Goal: Use online tool/utility: Utilize a website feature to perform a specific function

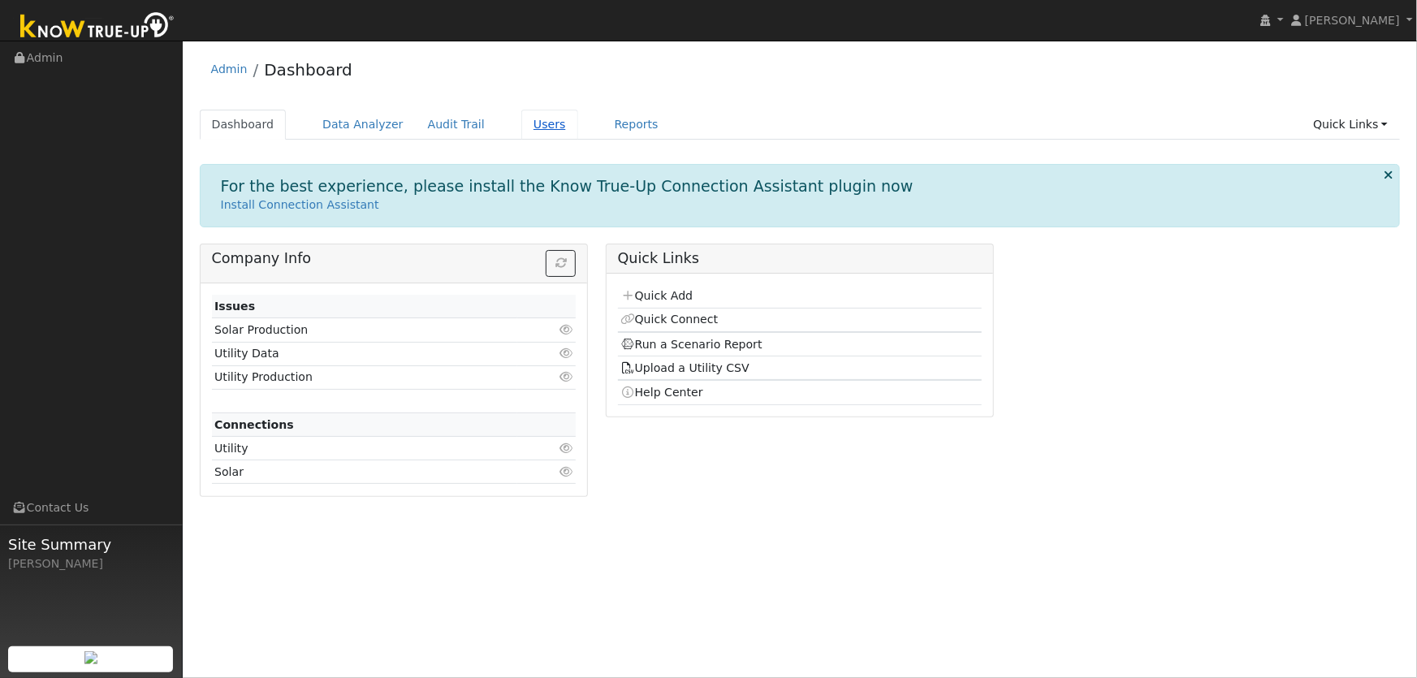
click at [528, 119] on link "Users" at bounding box center [549, 125] width 57 height 30
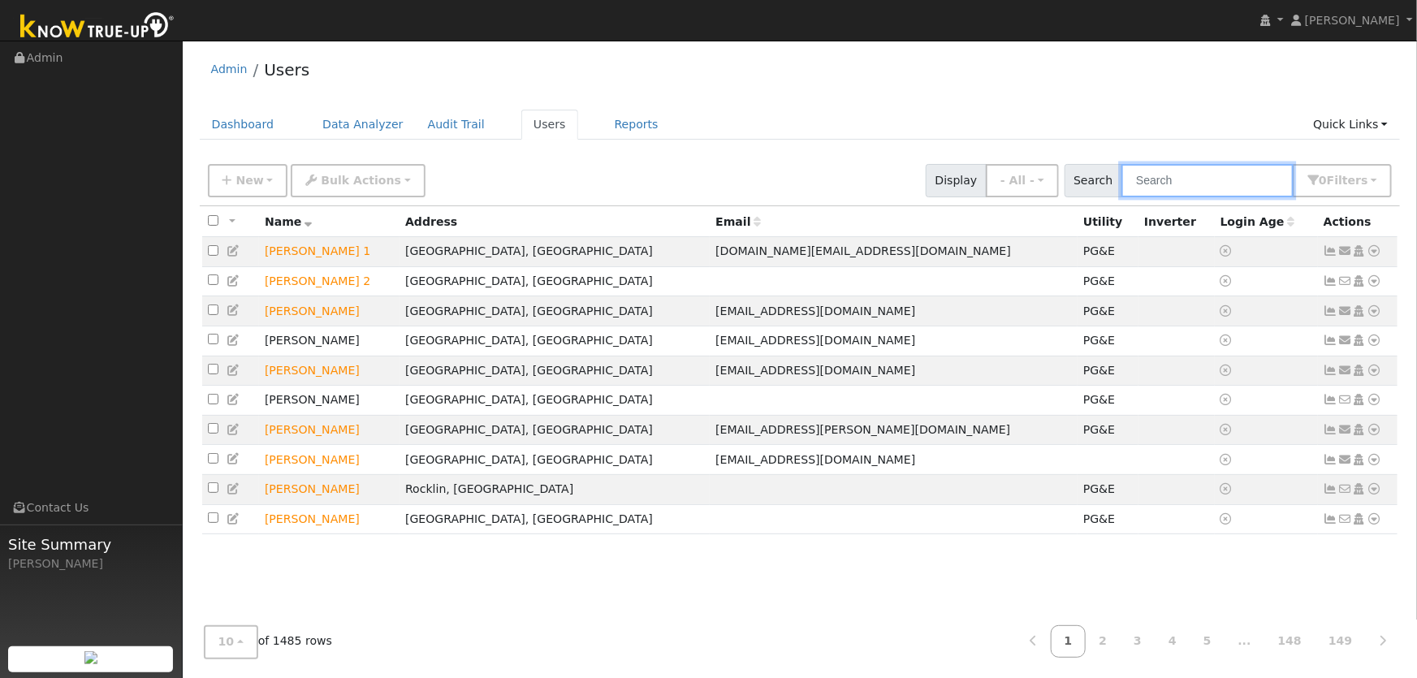
click at [1213, 180] on input "text" at bounding box center [1208, 180] width 172 height 33
type input "zach lopez"
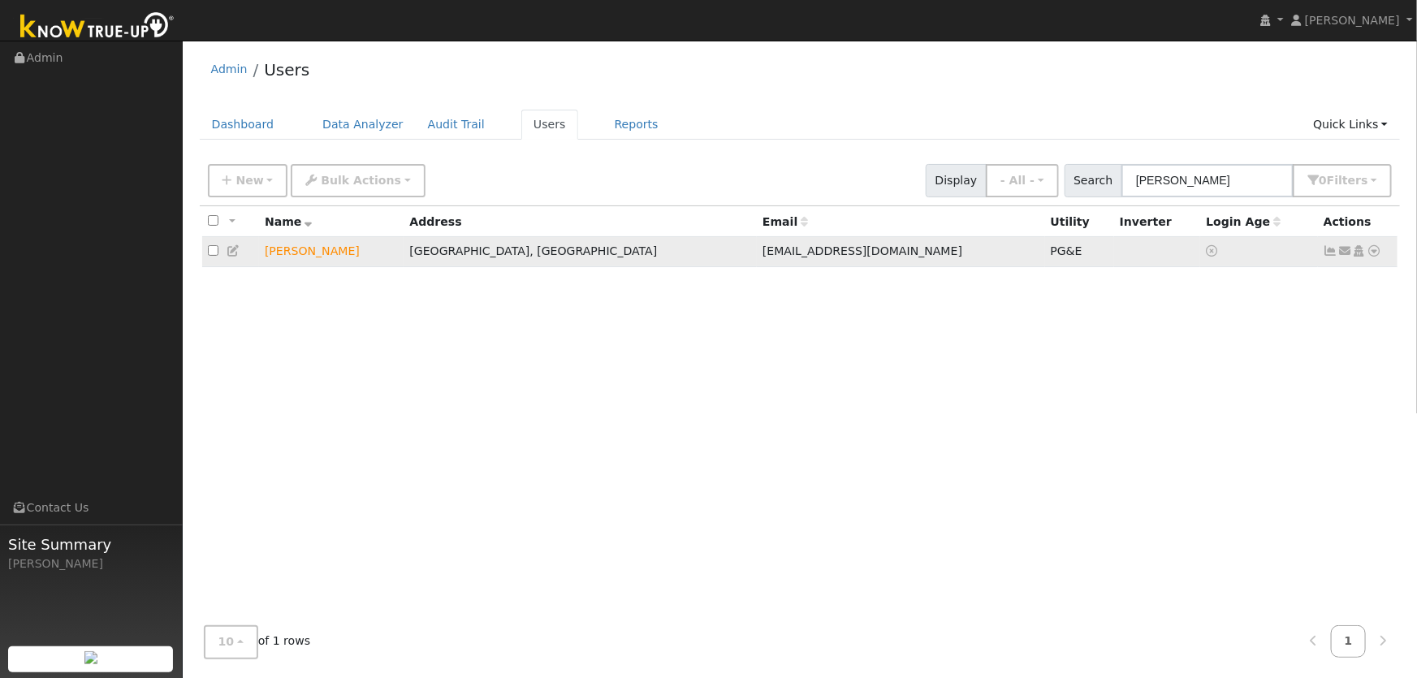
click at [1373, 252] on icon at bounding box center [1375, 250] width 15 height 11
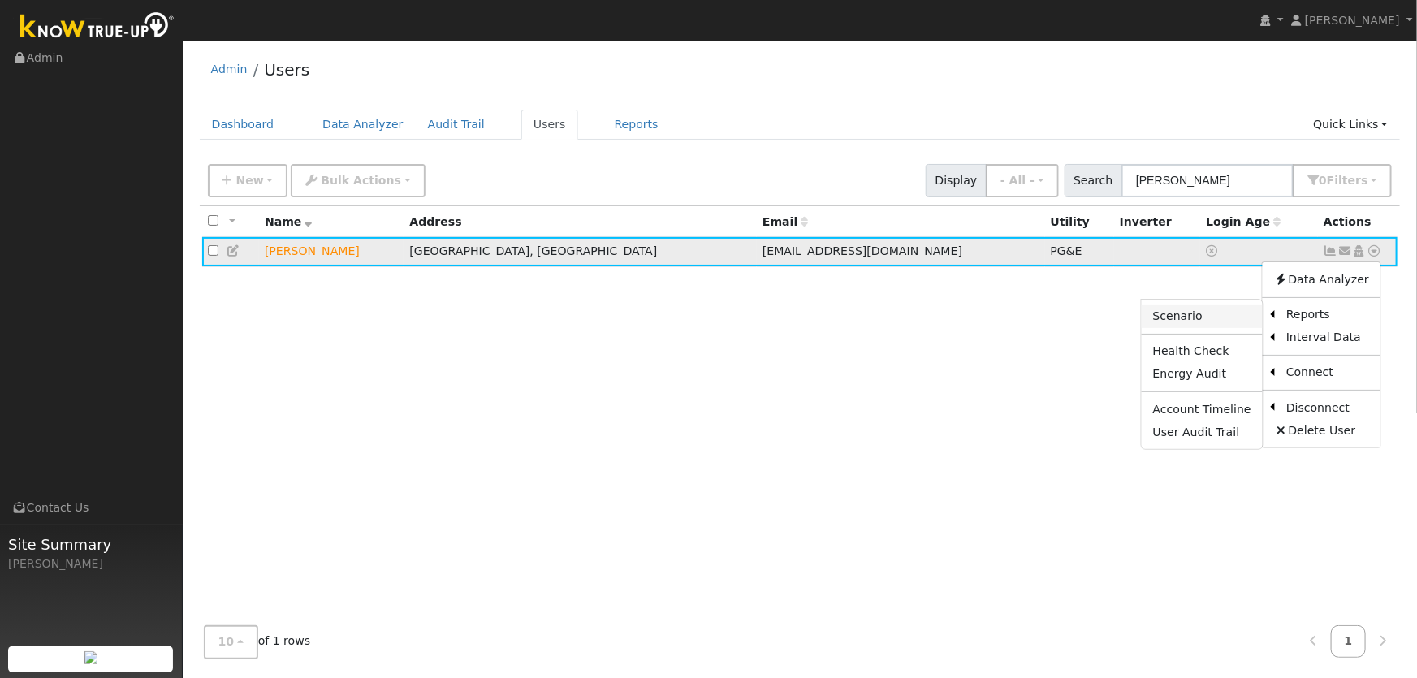
click at [1224, 322] on link "Scenario" at bounding box center [1202, 316] width 121 height 23
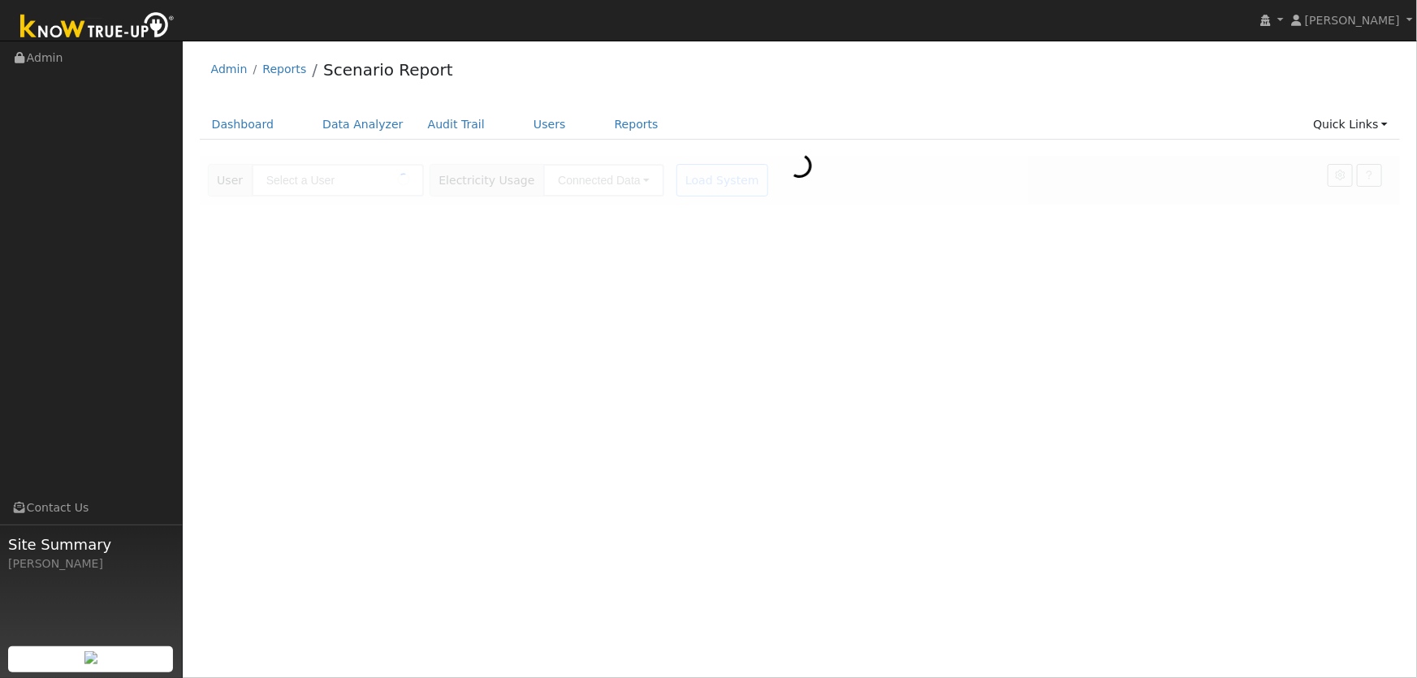
type input "[PERSON_NAME]"
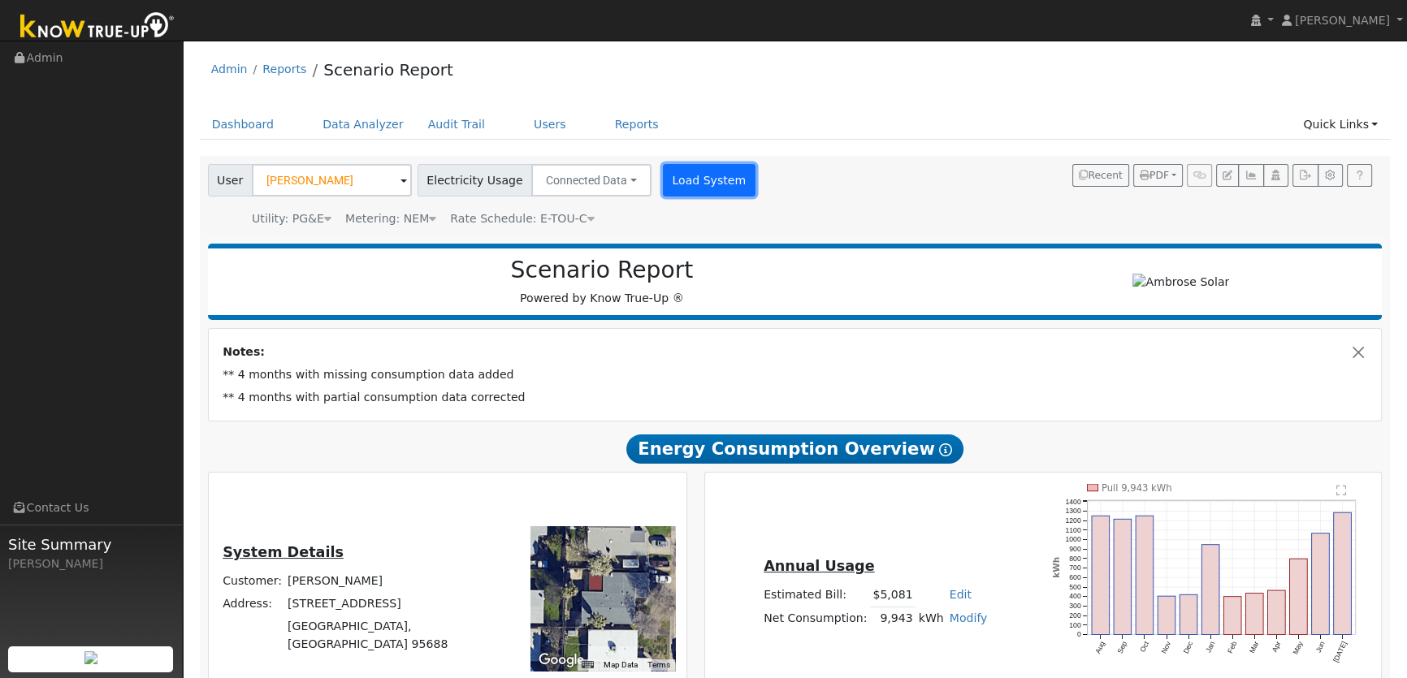
click at [690, 184] on button "Load System" at bounding box center [709, 180] width 93 height 32
click at [1228, 173] on icon "button" at bounding box center [1227, 176] width 10 height 10
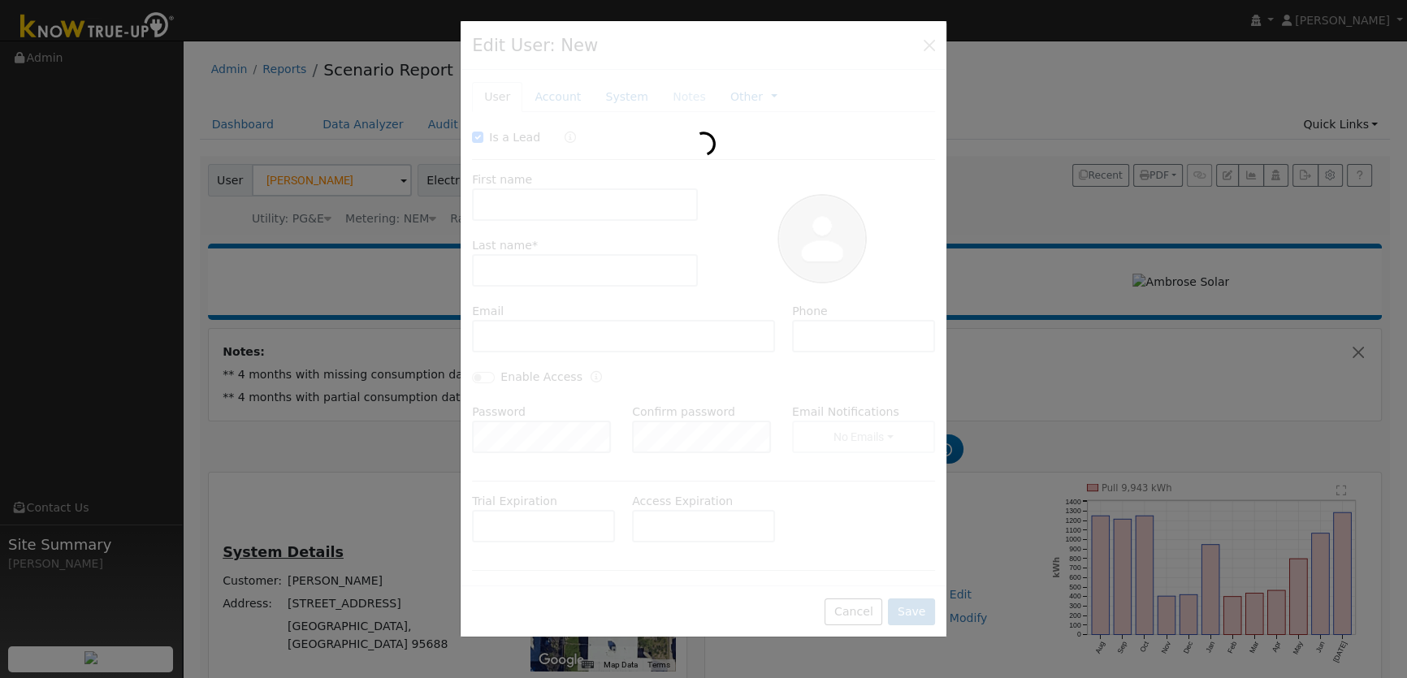
checkbox input "true"
type input "Zach"
type input "Lopez"
type input "zmann01@icloud.com"
type input "(707) 372-0783"
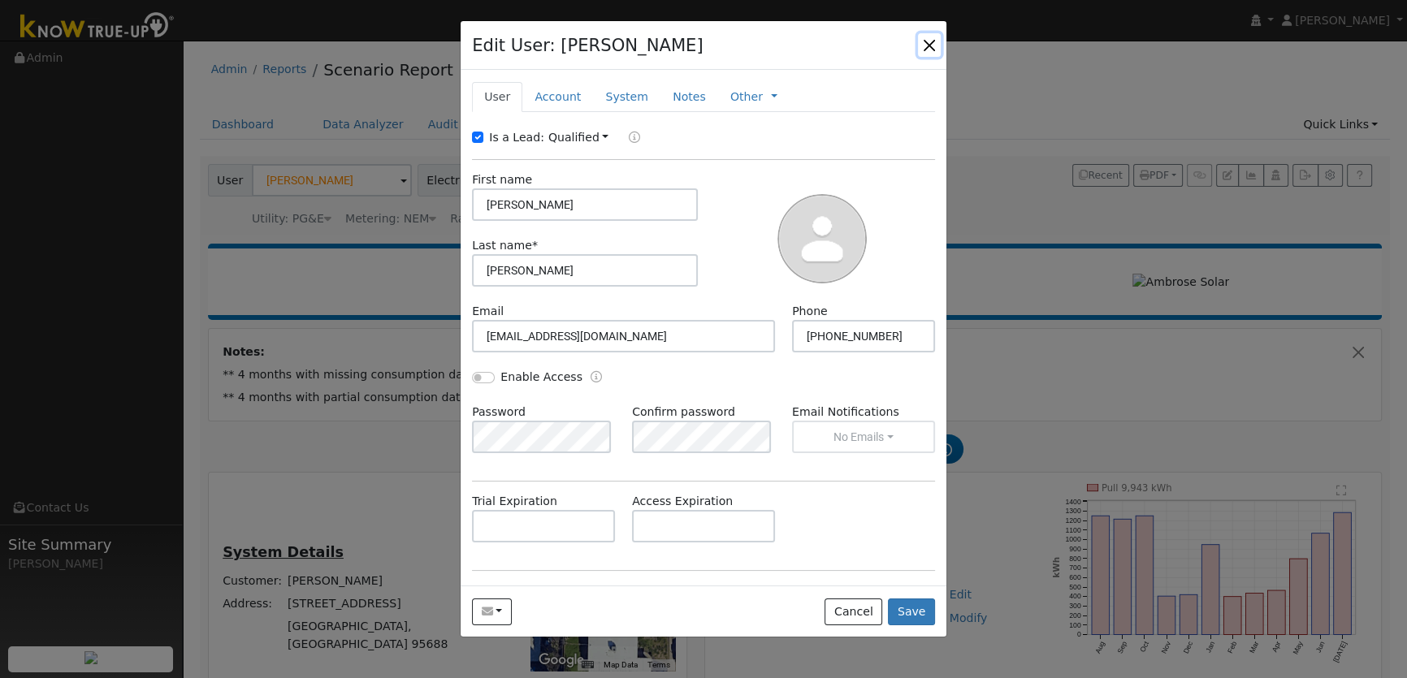
click at [925, 43] on button "button" at bounding box center [929, 44] width 23 height 23
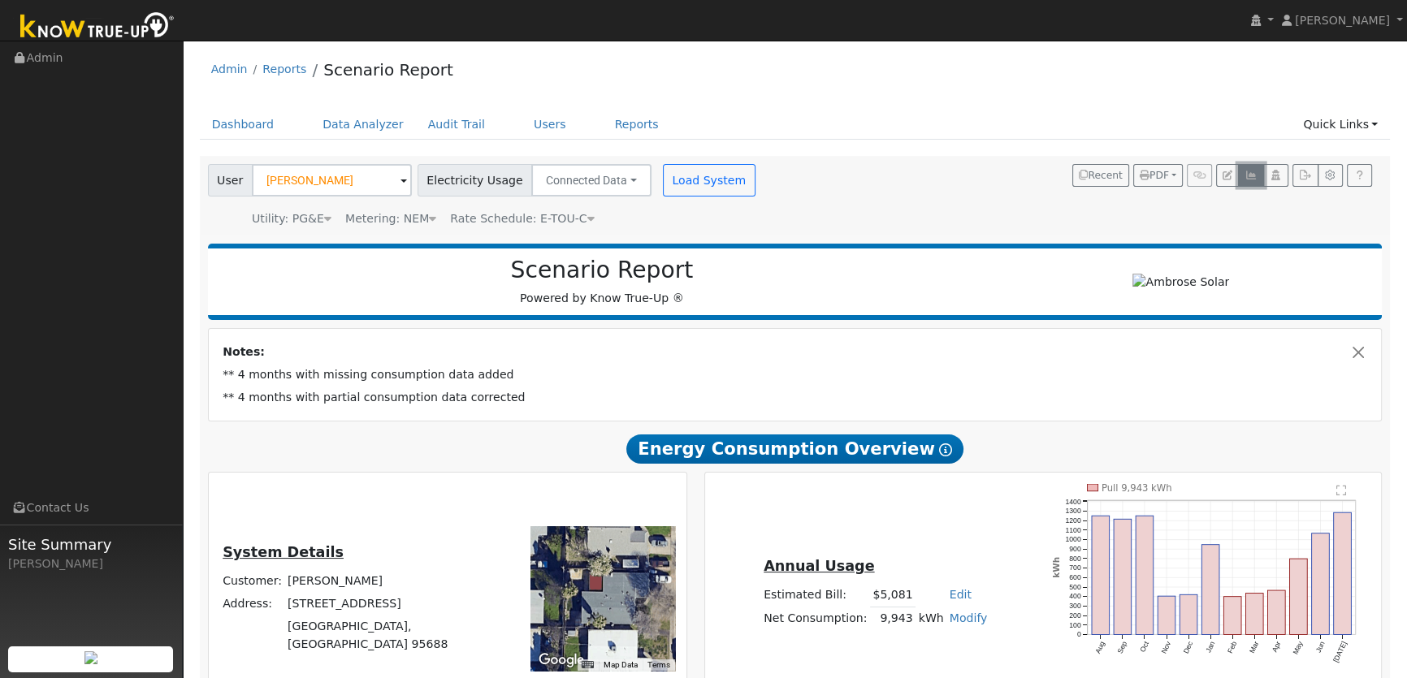
click at [1248, 178] on icon "button" at bounding box center [1250, 176] width 12 height 10
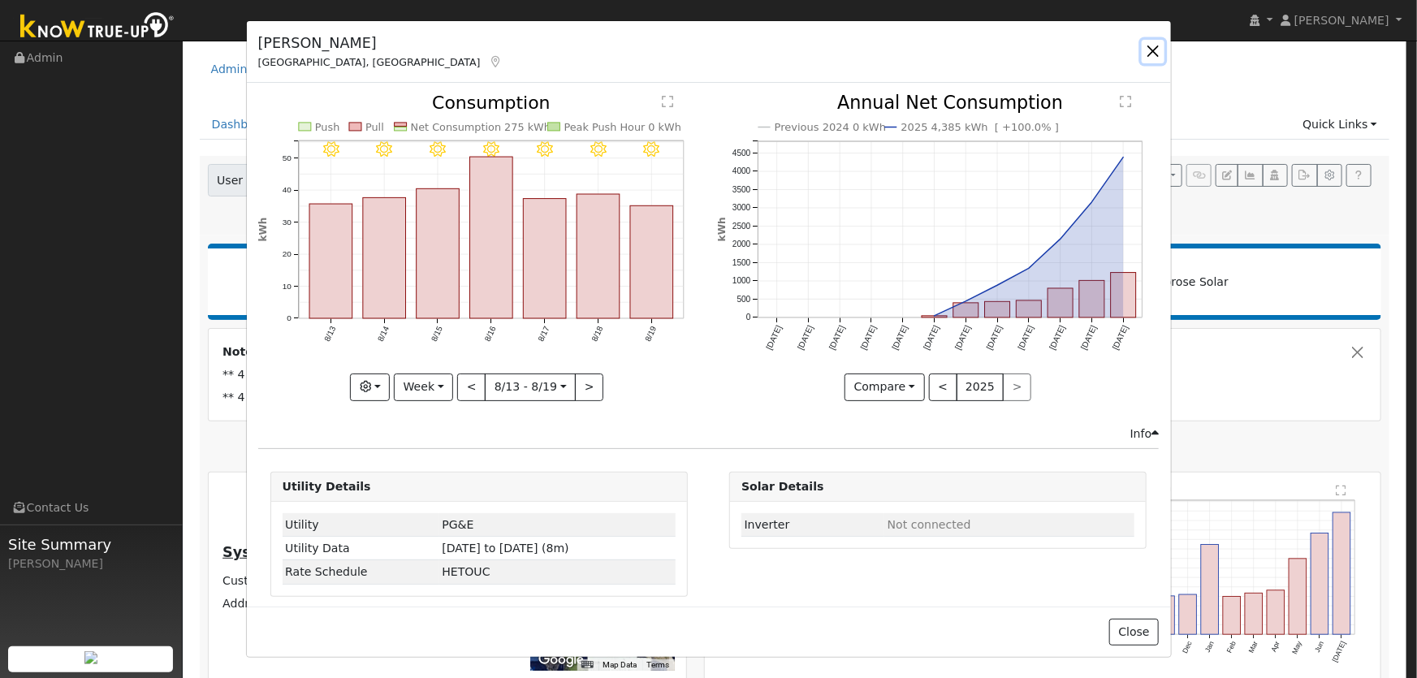
click at [1151, 48] on button "button" at bounding box center [1153, 51] width 23 height 23
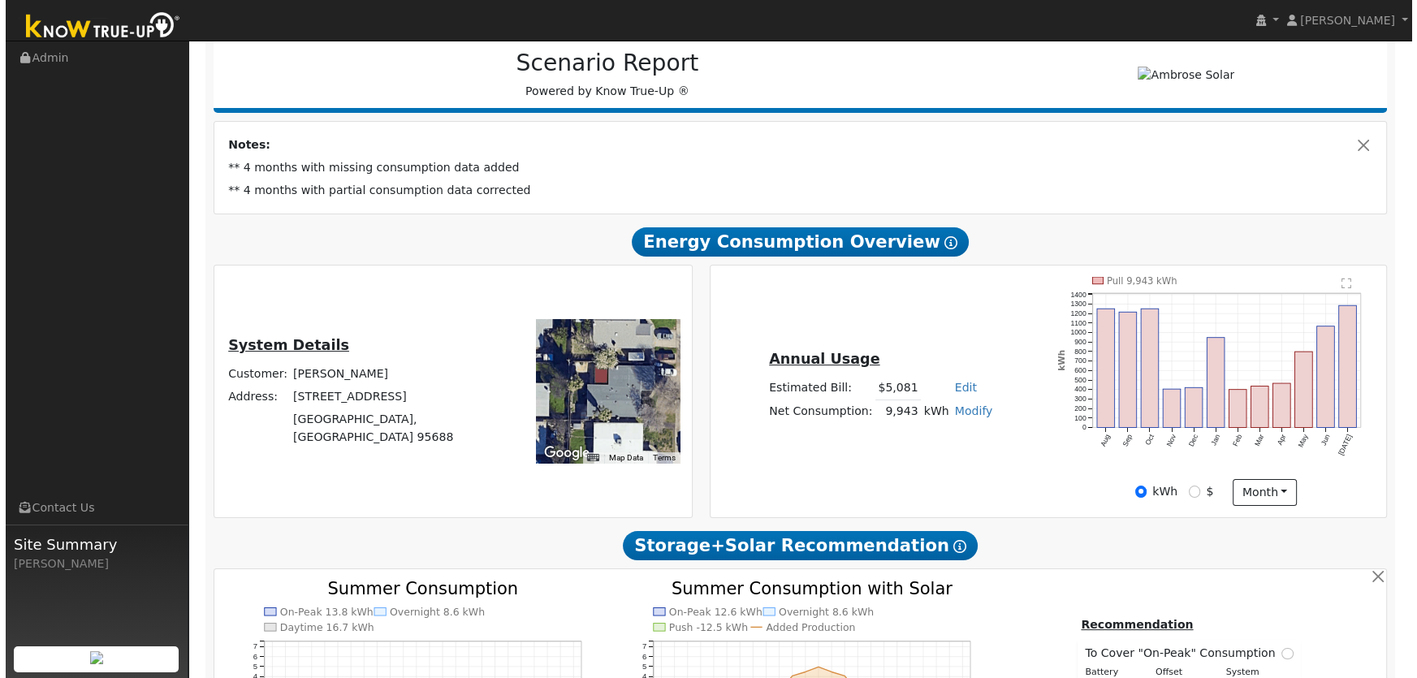
scroll to position [221, 0]
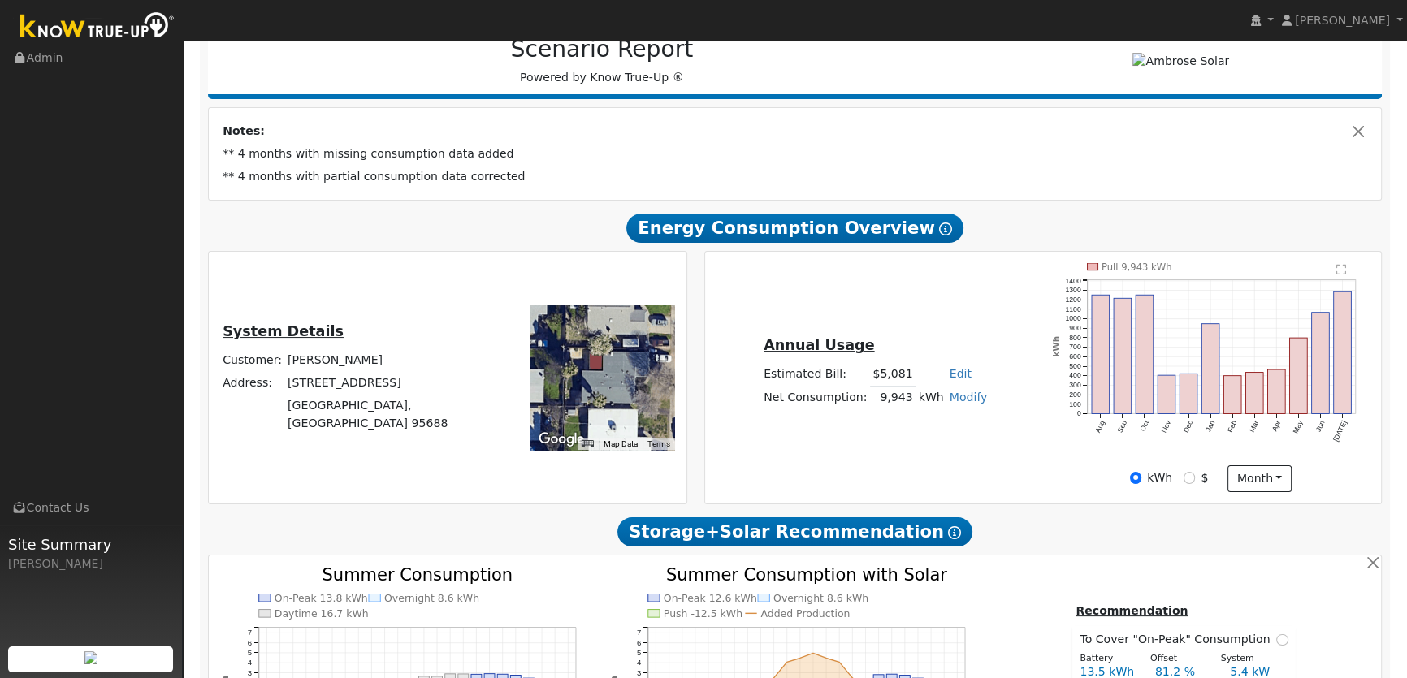
click at [1347, 270] on icon "Pull 9,943 kWh Aug Sep Oct Nov Dec Jan Feb Mar Apr May Jun Jul 0 100 200 300 40…" at bounding box center [1211, 363] width 318 height 201
click at [1341, 267] on text "" at bounding box center [1342, 269] width 11 height 11
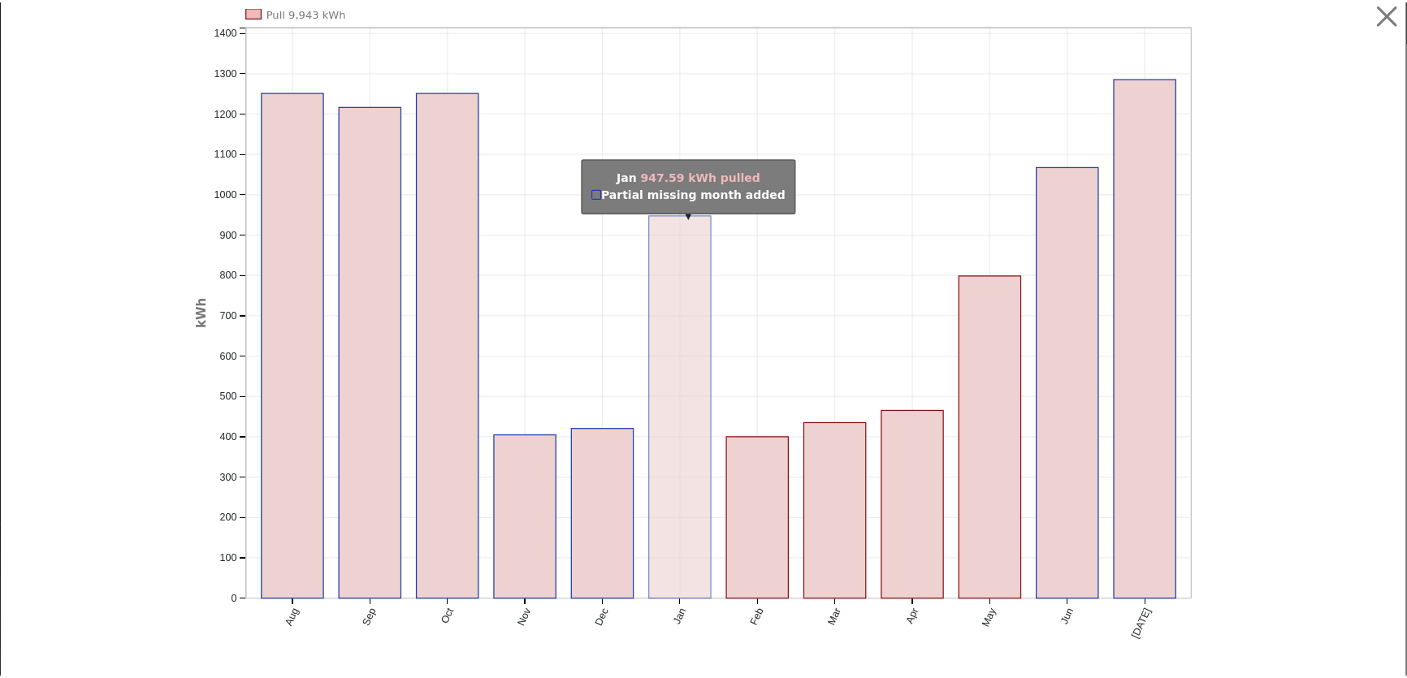
scroll to position [0, 0]
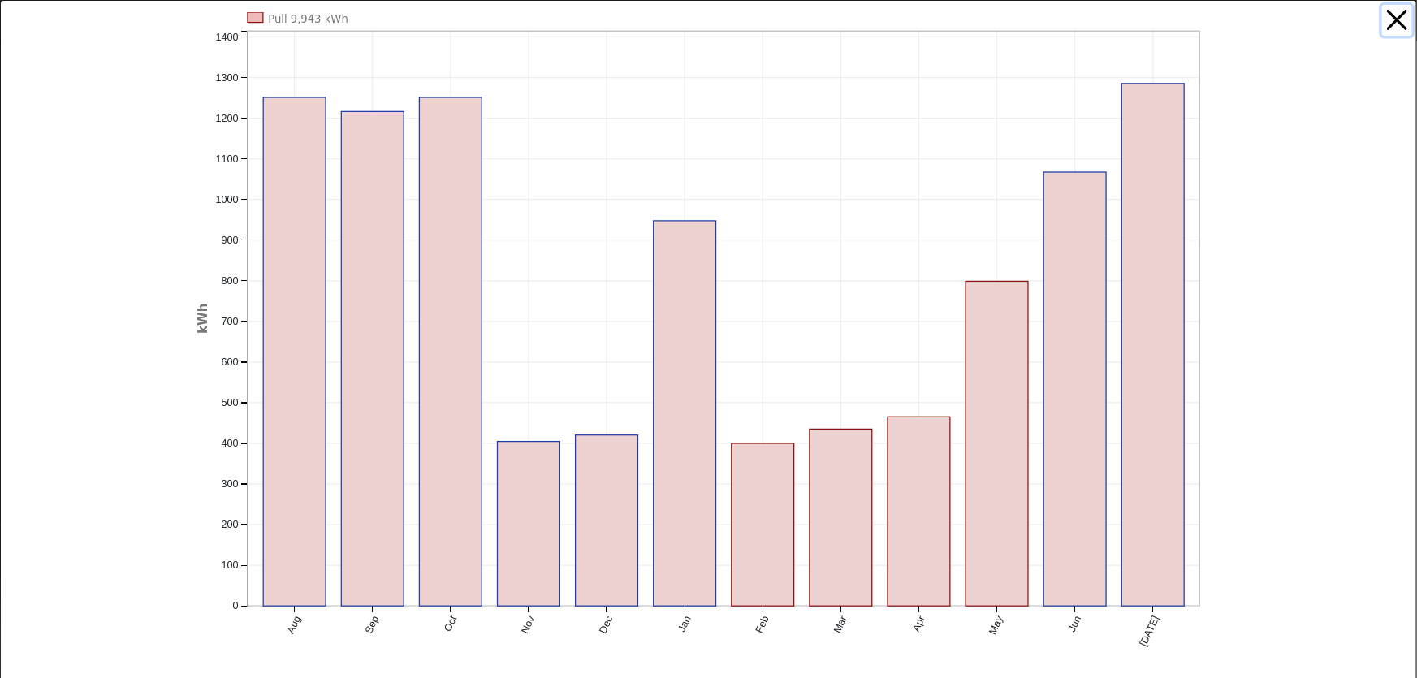
click at [1395, 16] on button "button" at bounding box center [1397, 20] width 31 height 31
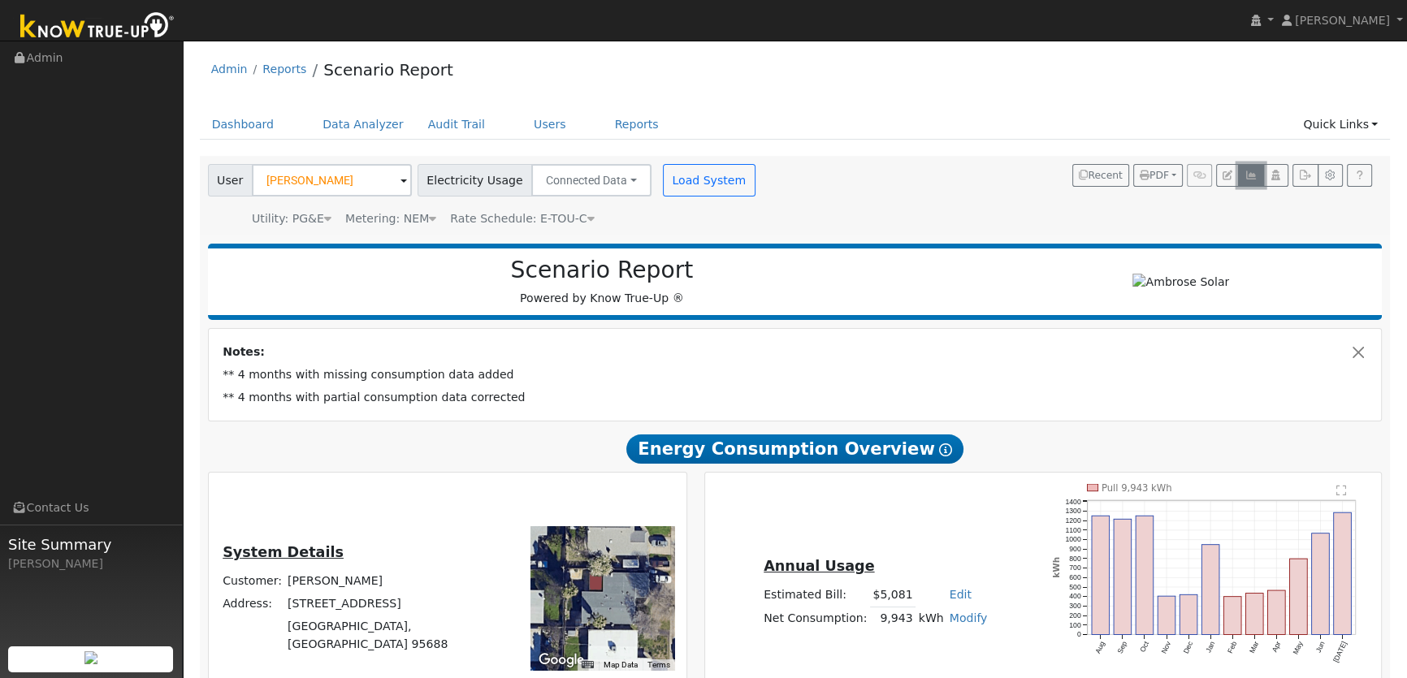
click at [1245, 172] on icon "button" at bounding box center [1250, 176] width 12 height 10
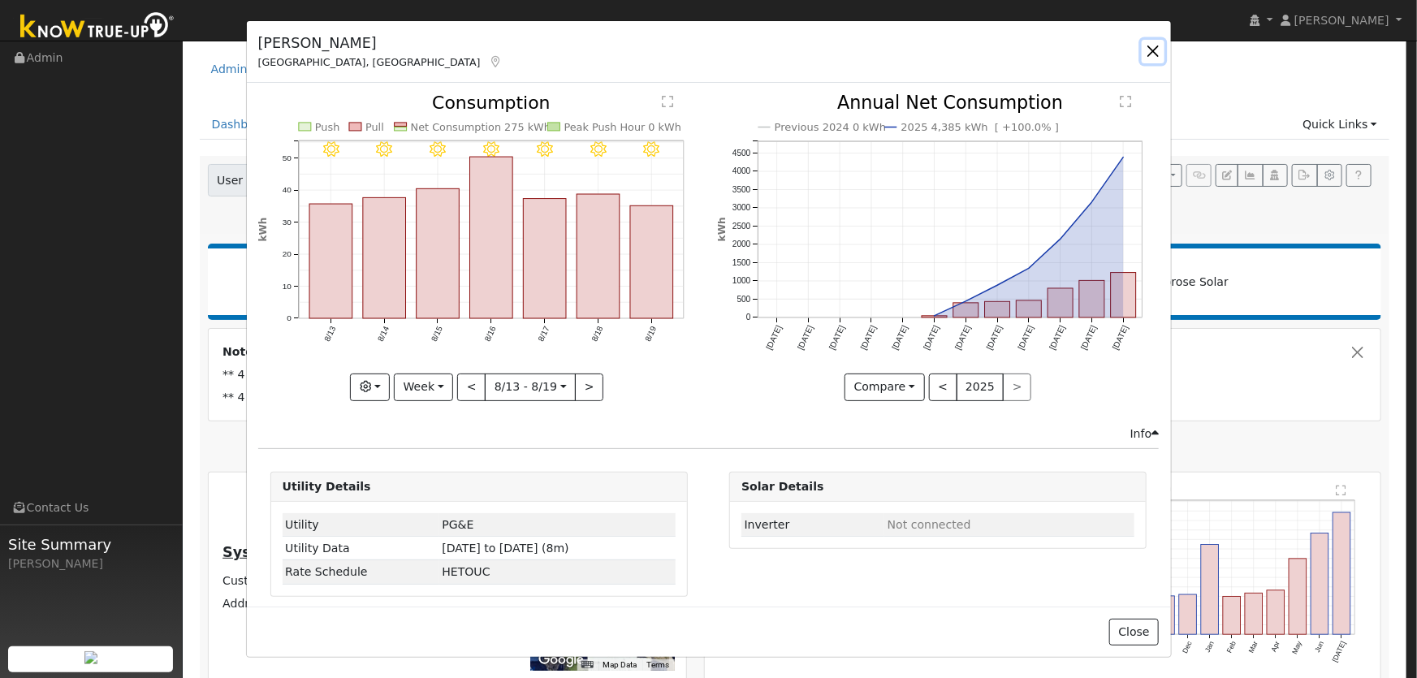
click at [1144, 53] on button "button" at bounding box center [1153, 51] width 23 height 23
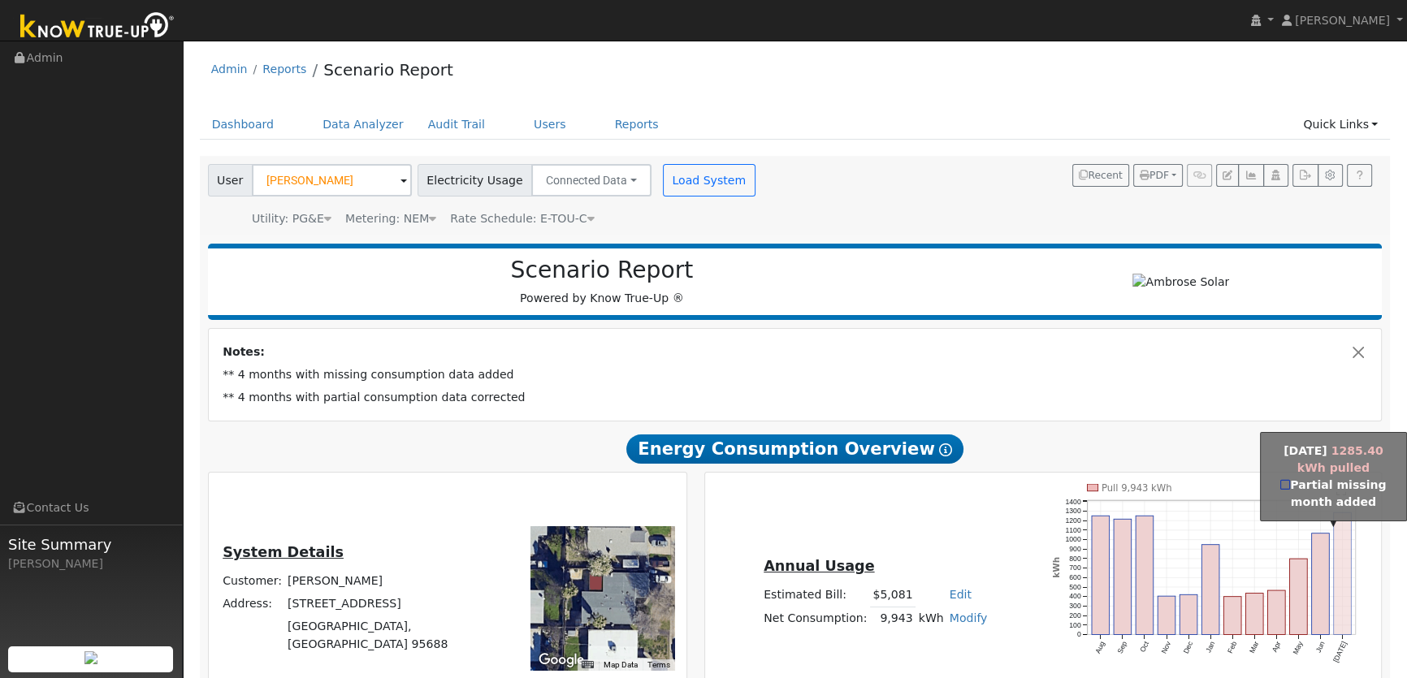
click at [1339, 590] on rect "onclick=""" at bounding box center [1343, 574] width 18 height 122
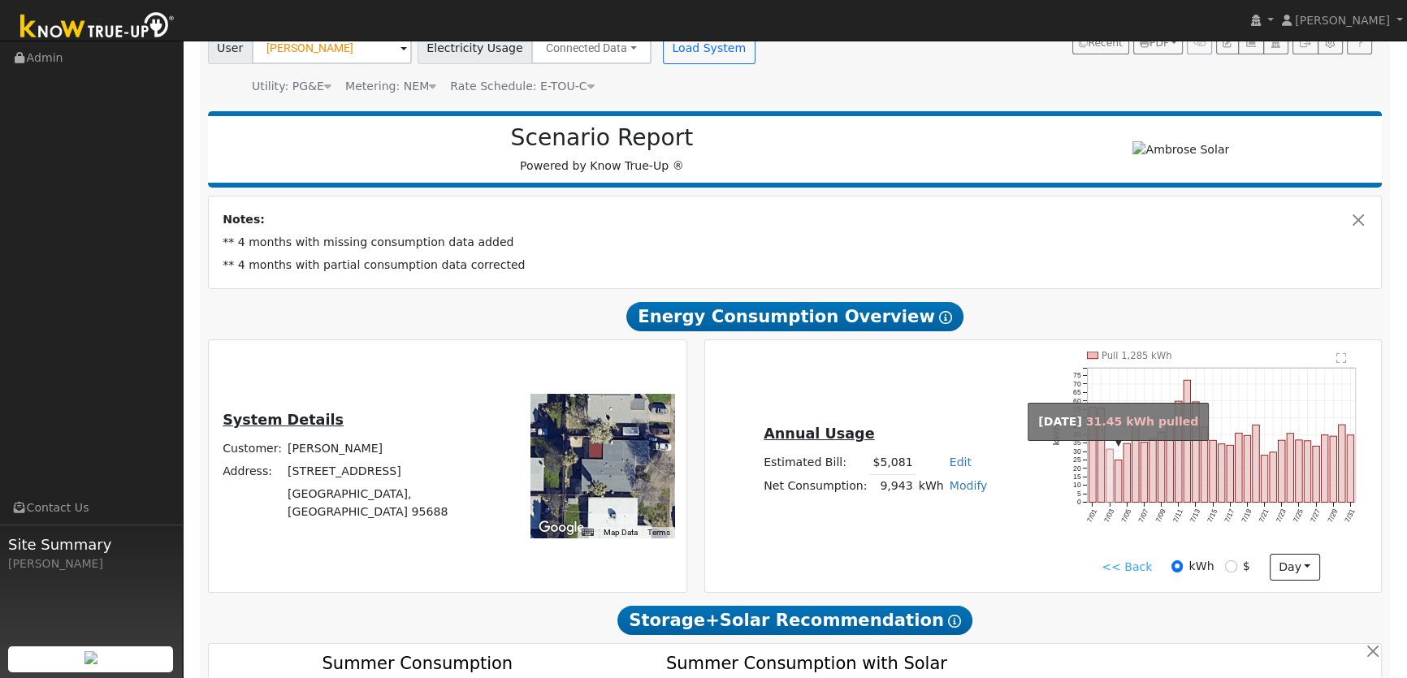
scroll to position [147, 0]
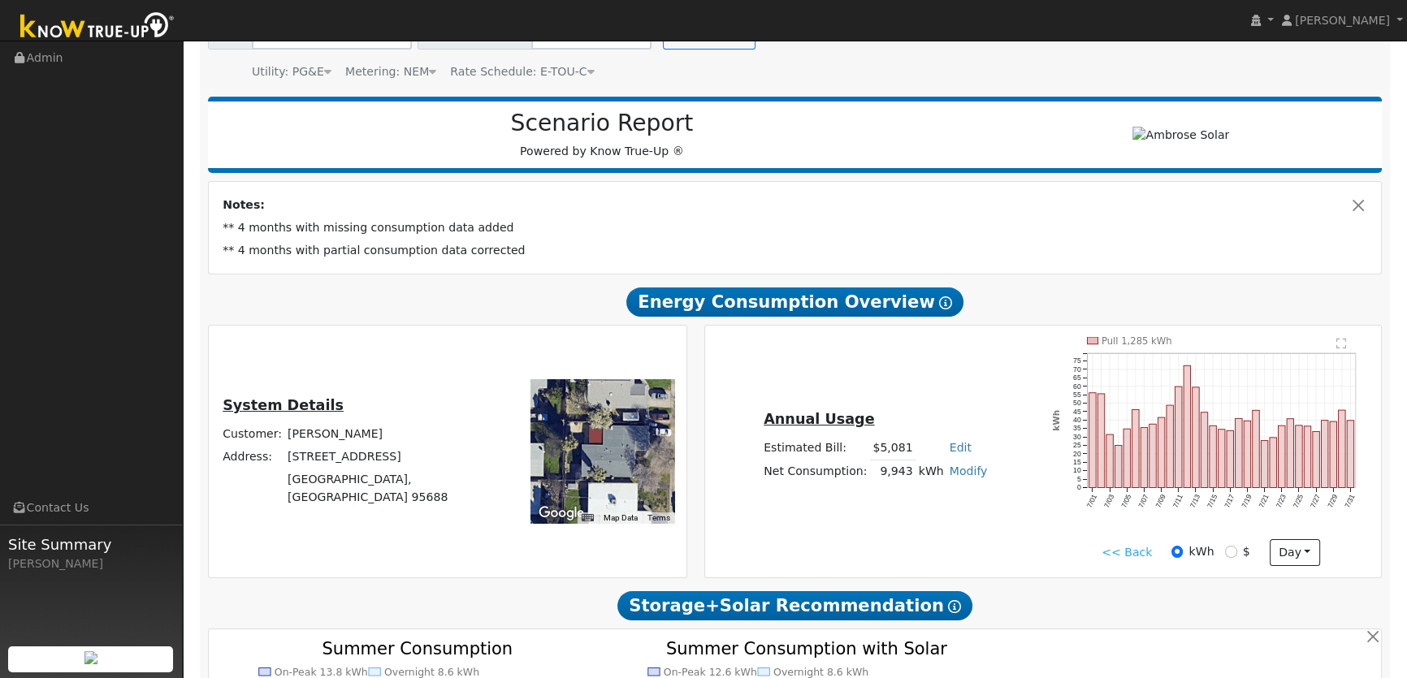
click at [1137, 553] on link "<< Back" at bounding box center [1126, 552] width 50 height 17
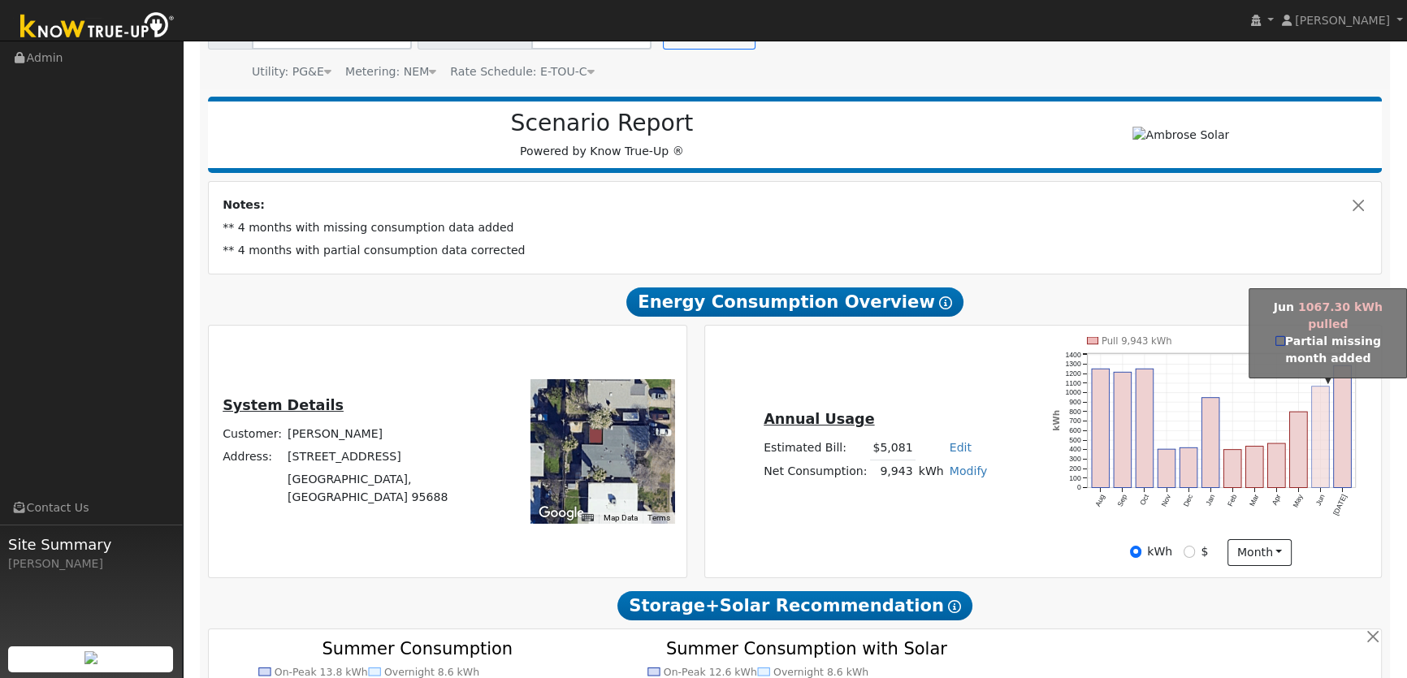
click at [1316, 473] on rect "onclick=""" at bounding box center [1321, 437] width 18 height 102
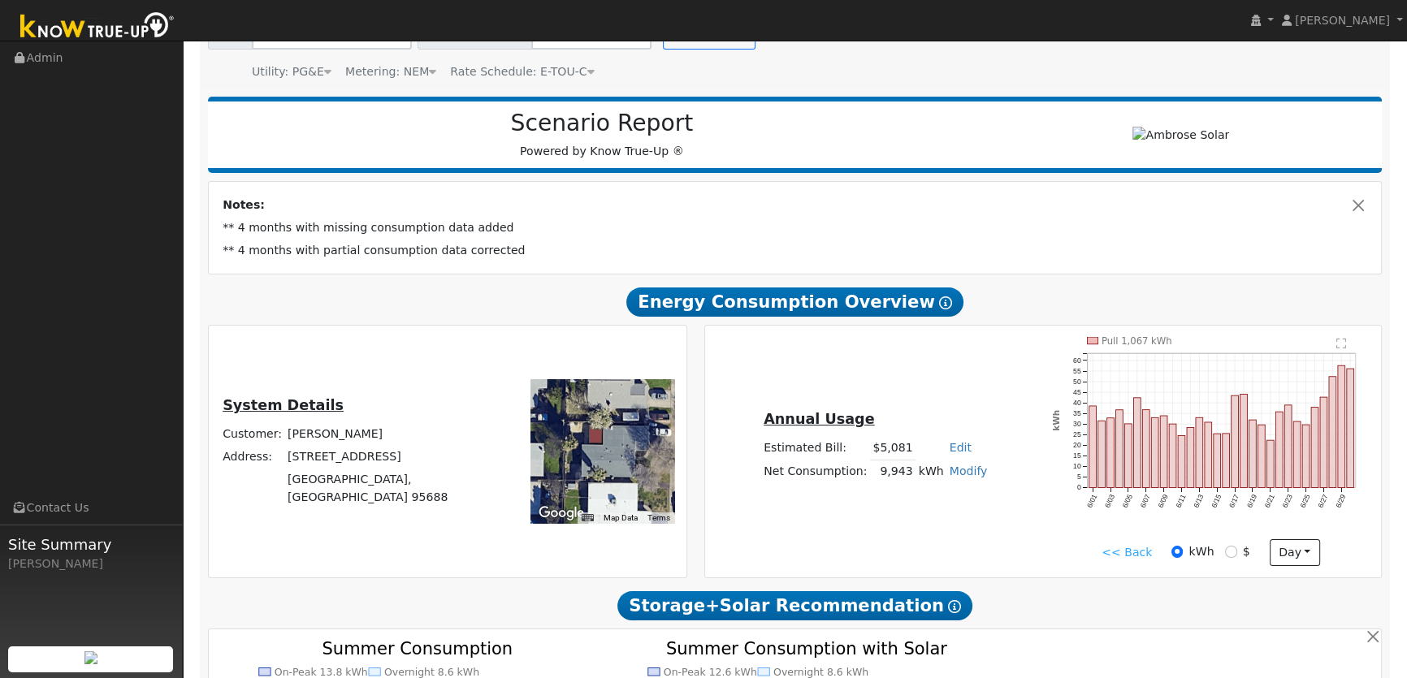
click at [1139, 554] on link "<< Back" at bounding box center [1126, 552] width 50 height 17
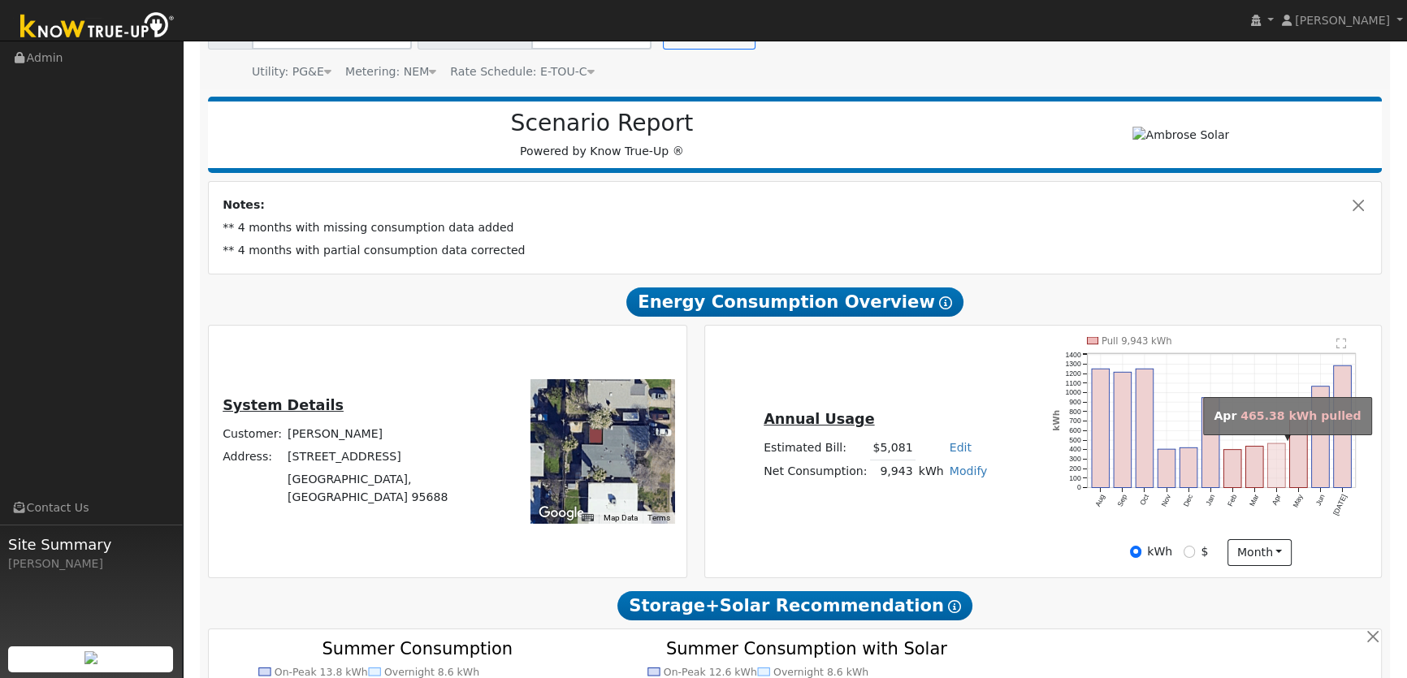
click at [1274, 473] on rect "onclick=""" at bounding box center [1277, 465] width 18 height 44
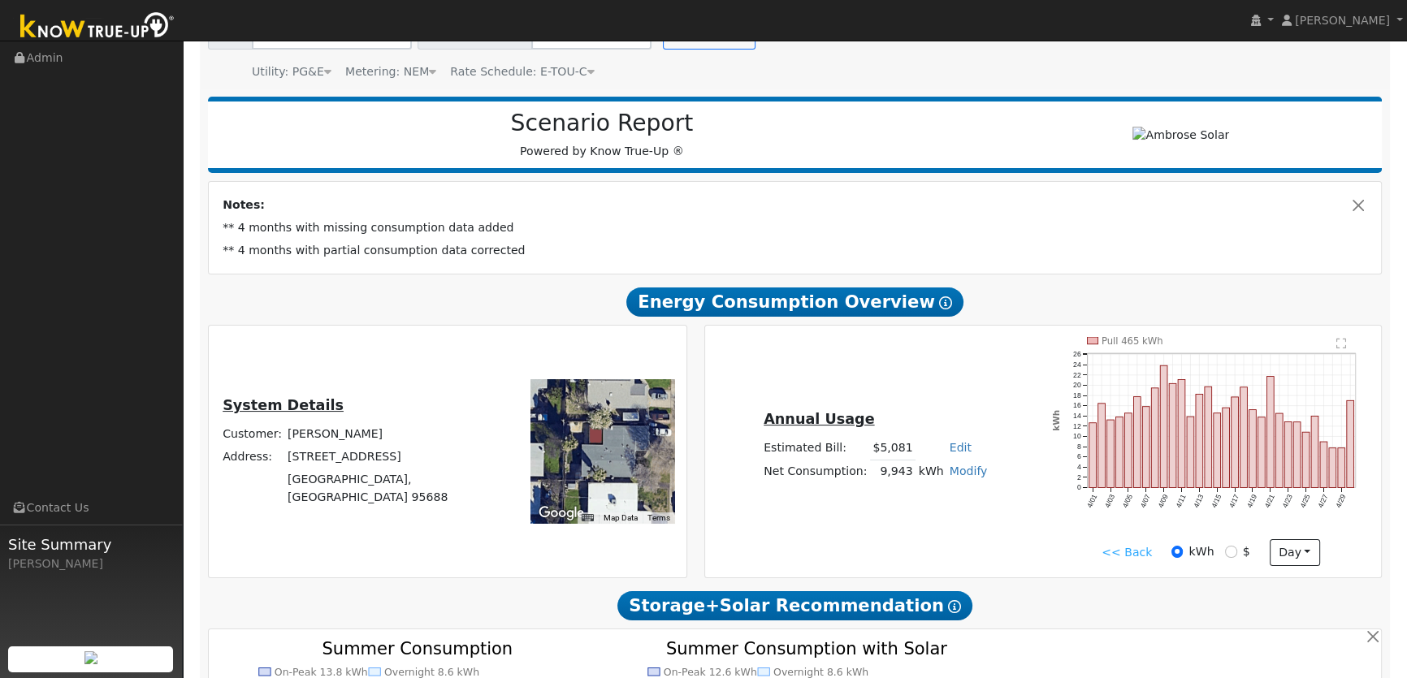
click at [1146, 547] on link "<< Back" at bounding box center [1126, 552] width 50 height 17
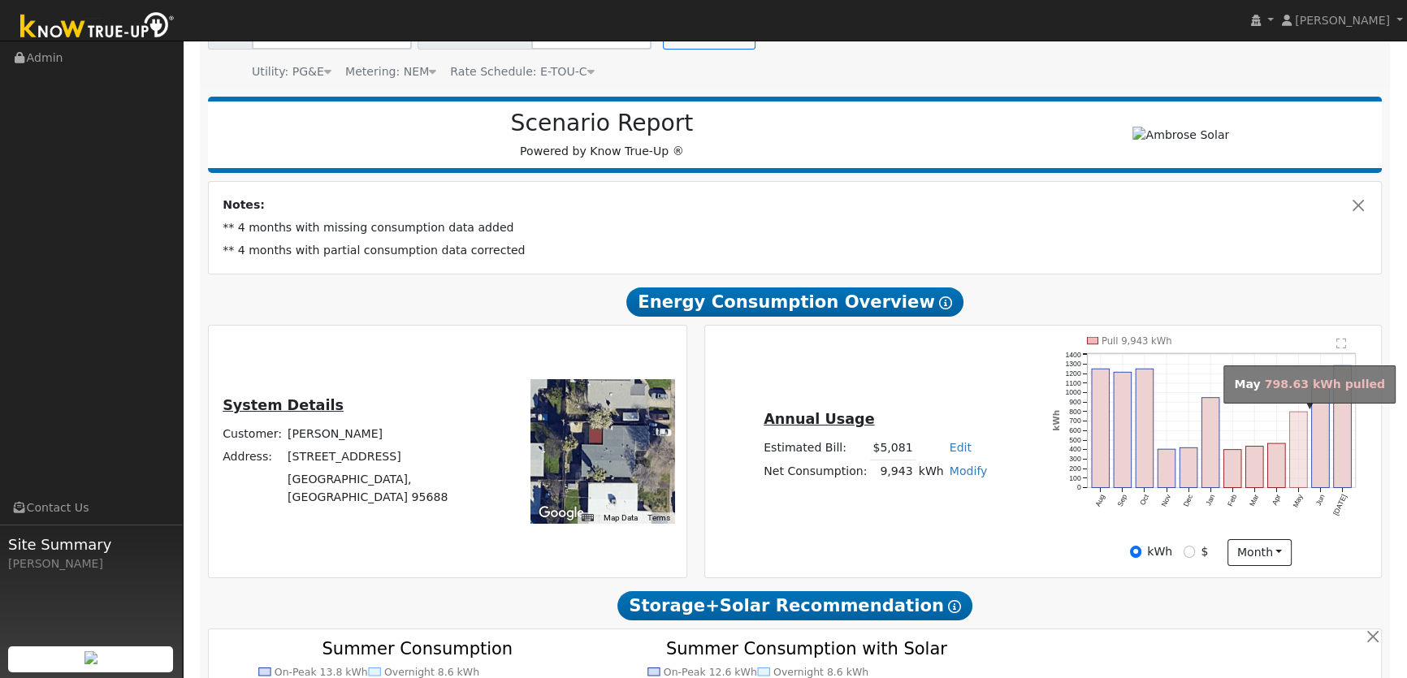
click at [1295, 473] on rect "onclick=""" at bounding box center [1299, 450] width 18 height 76
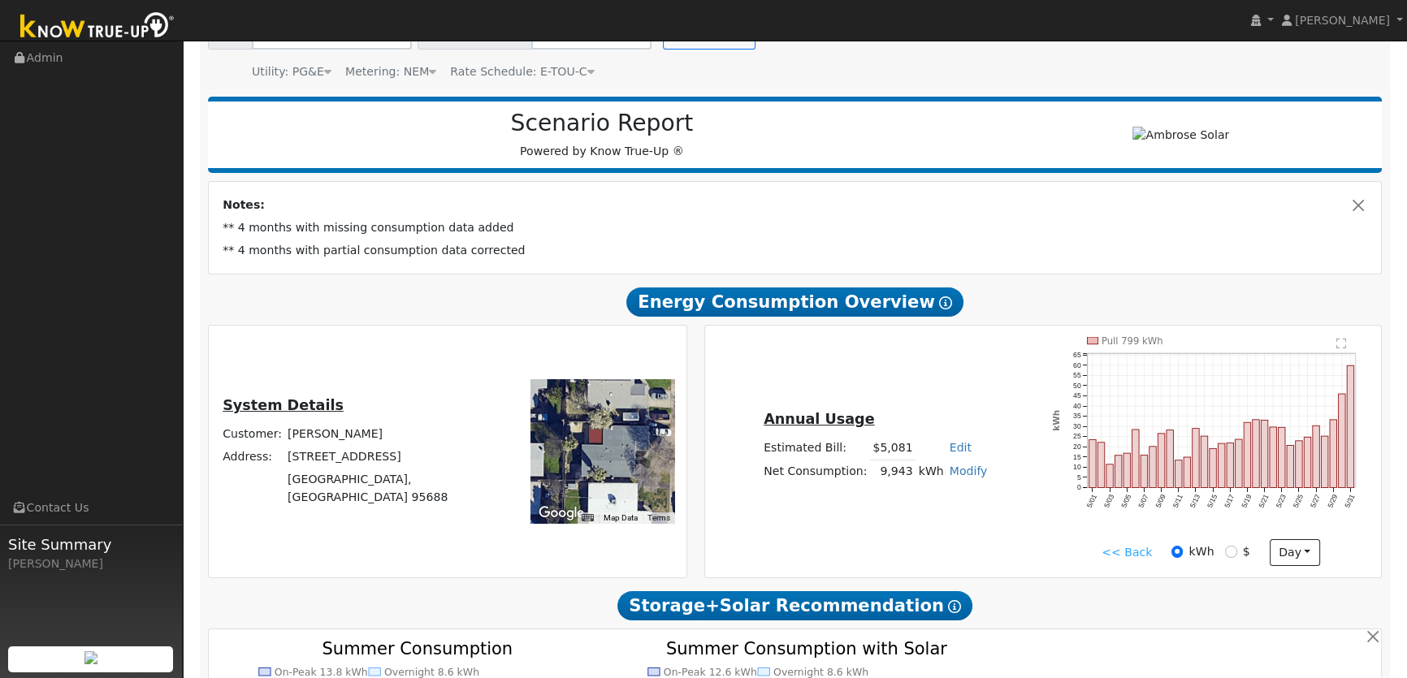
click at [1139, 545] on link "<< Back" at bounding box center [1126, 552] width 50 height 17
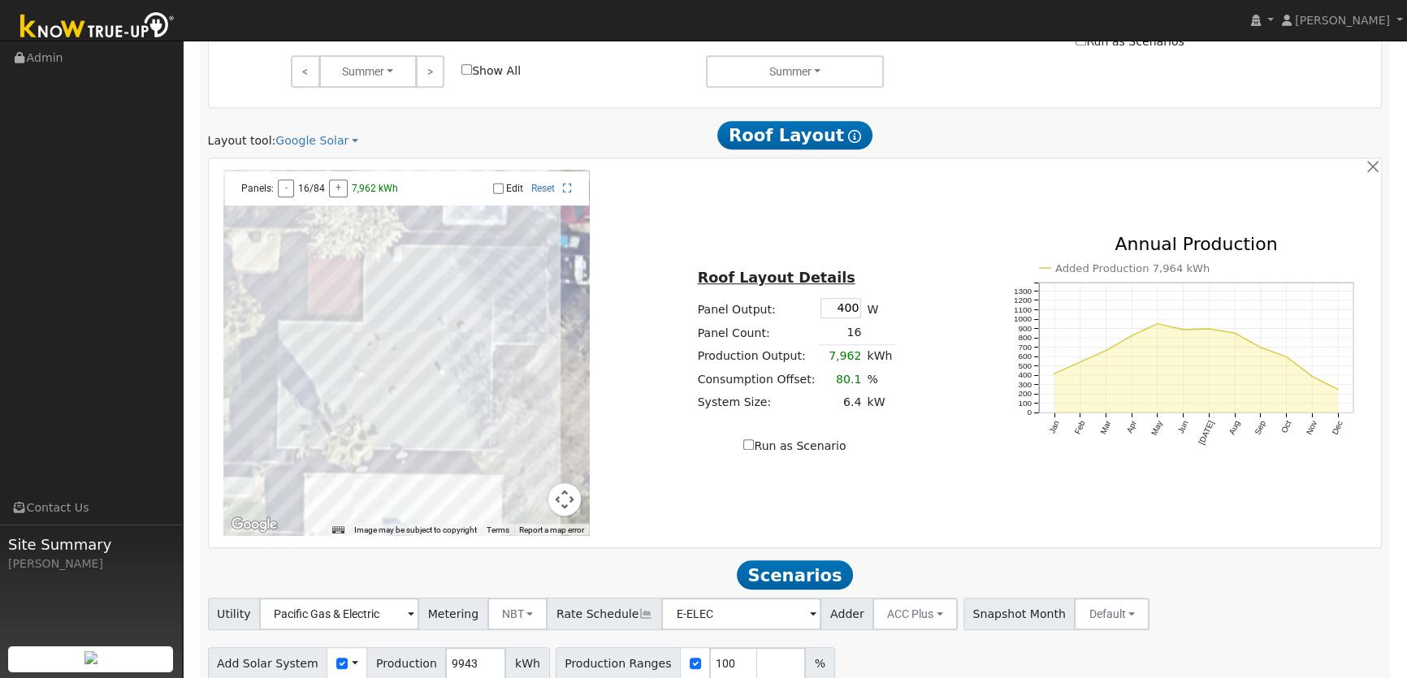
scroll to position [1036, 0]
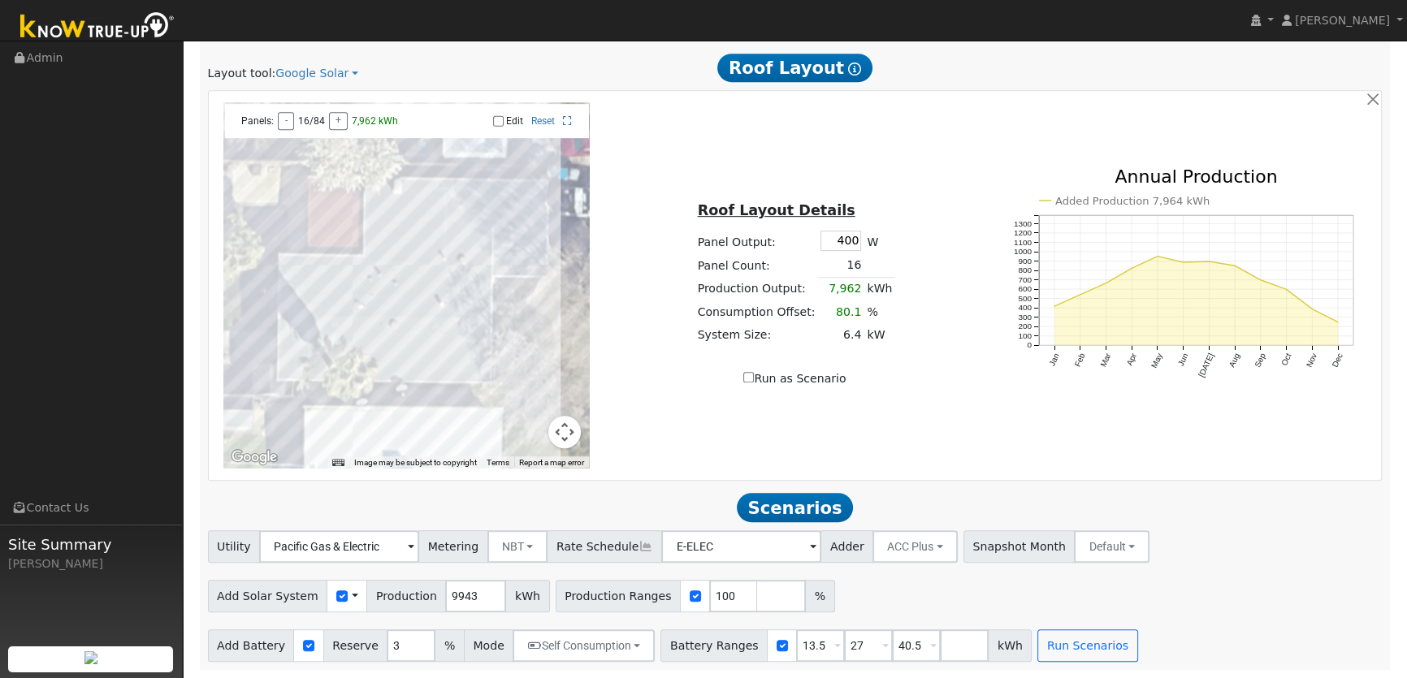
click at [352, 595] on span at bounding box center [355, 596] width 6 height 17
click at [365, 628] on link "Use CSV Data" at bounding box center [396, 624] width 113 height 23
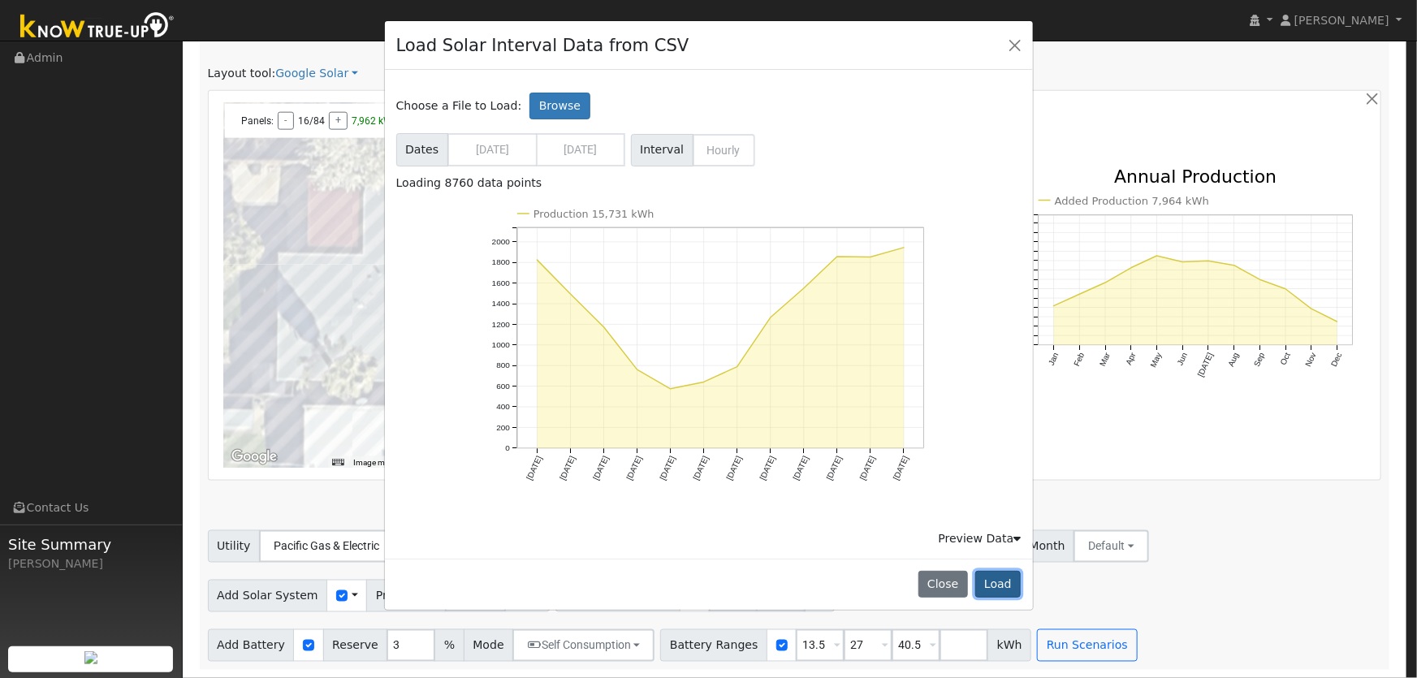
click at [997, 585] on button "Load" at bounding box center [998, 585] width 46 height 28
type input "15731"
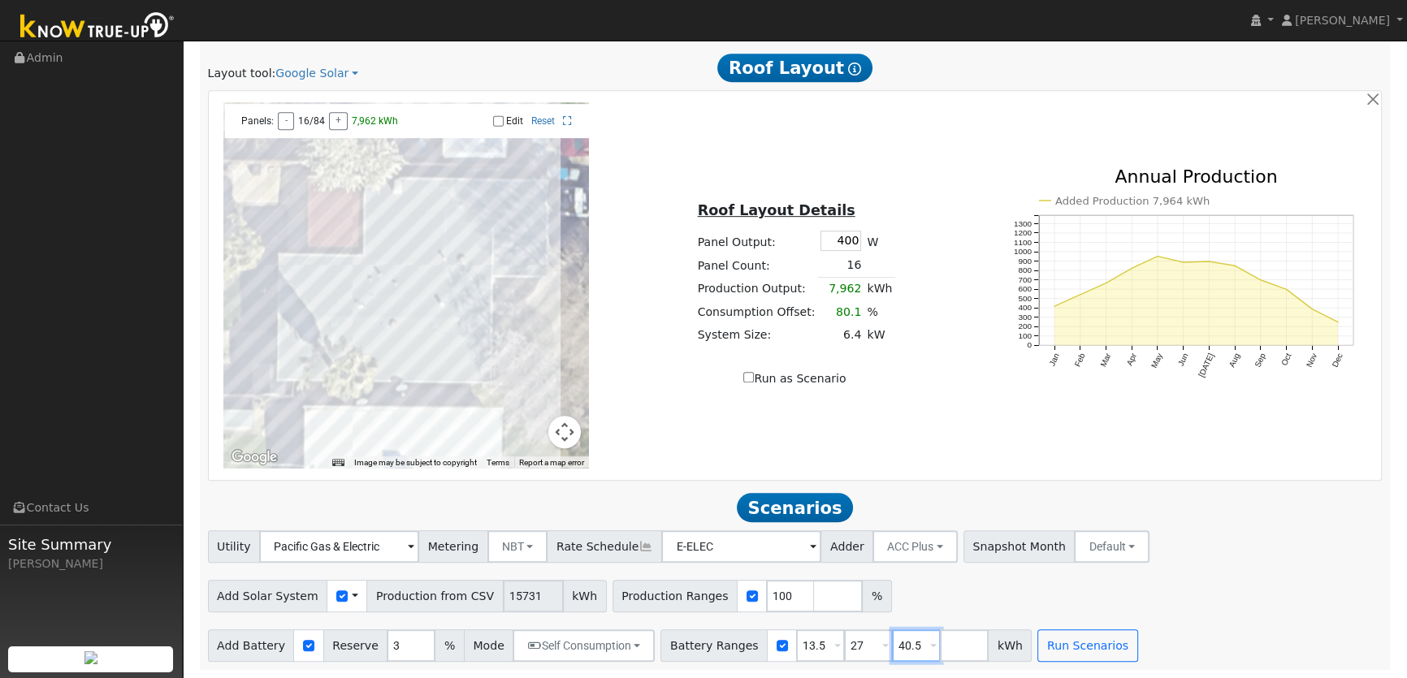
drag, startPoint x: 893, startPoint y: 650, endPoint x: 872, endPoint y: 652, distance: 21.3
click at [892, 652] on input "40.5" at bounding box center [916, 645] width 49 height 32
type input "4"
click at [999, 650] on button "Run Scenarios" at bounding box center [1039, 645] width 100 height 32
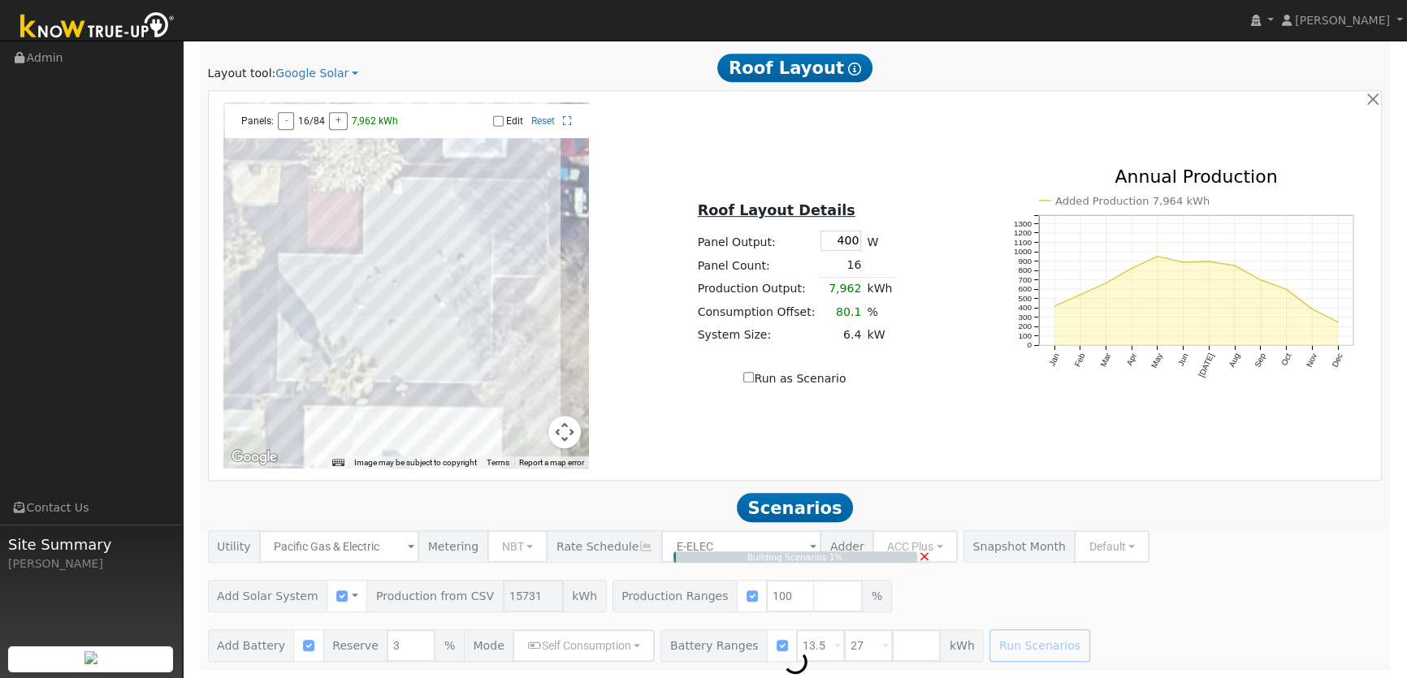
type input "10.5"
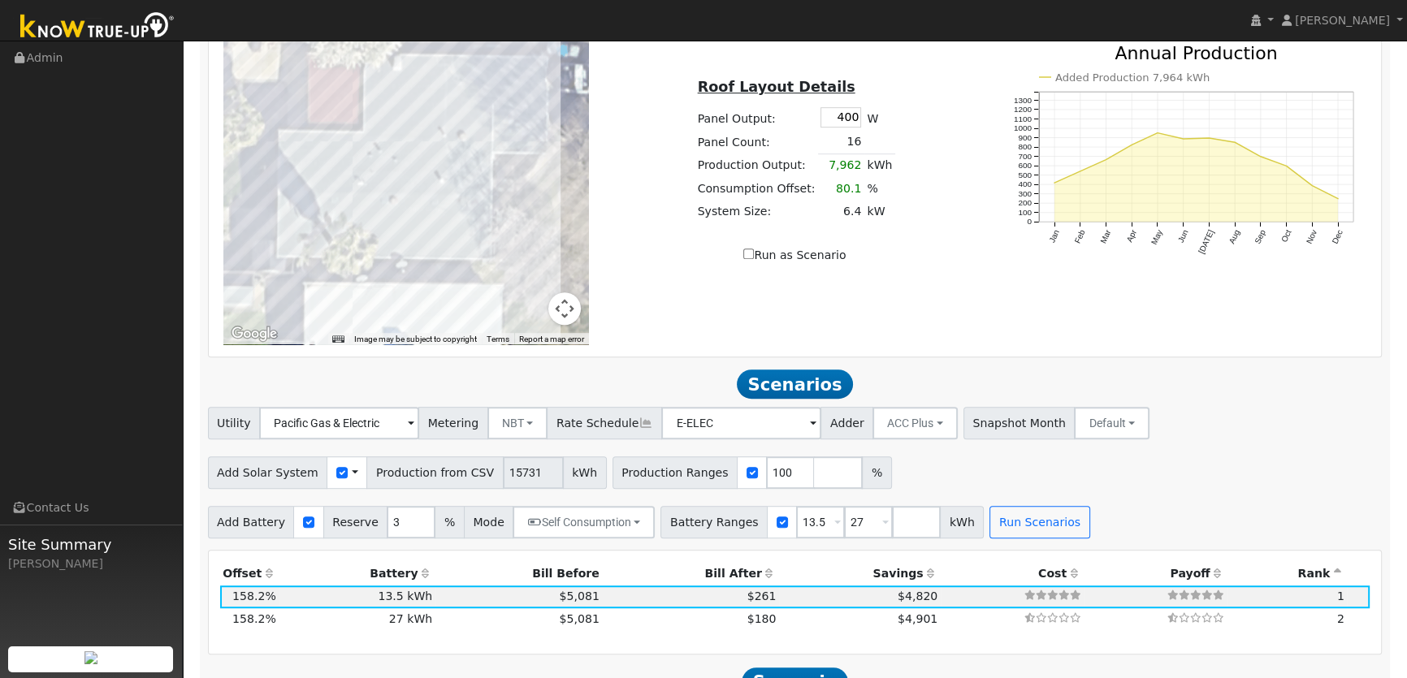
scroll to position [1181, 0]
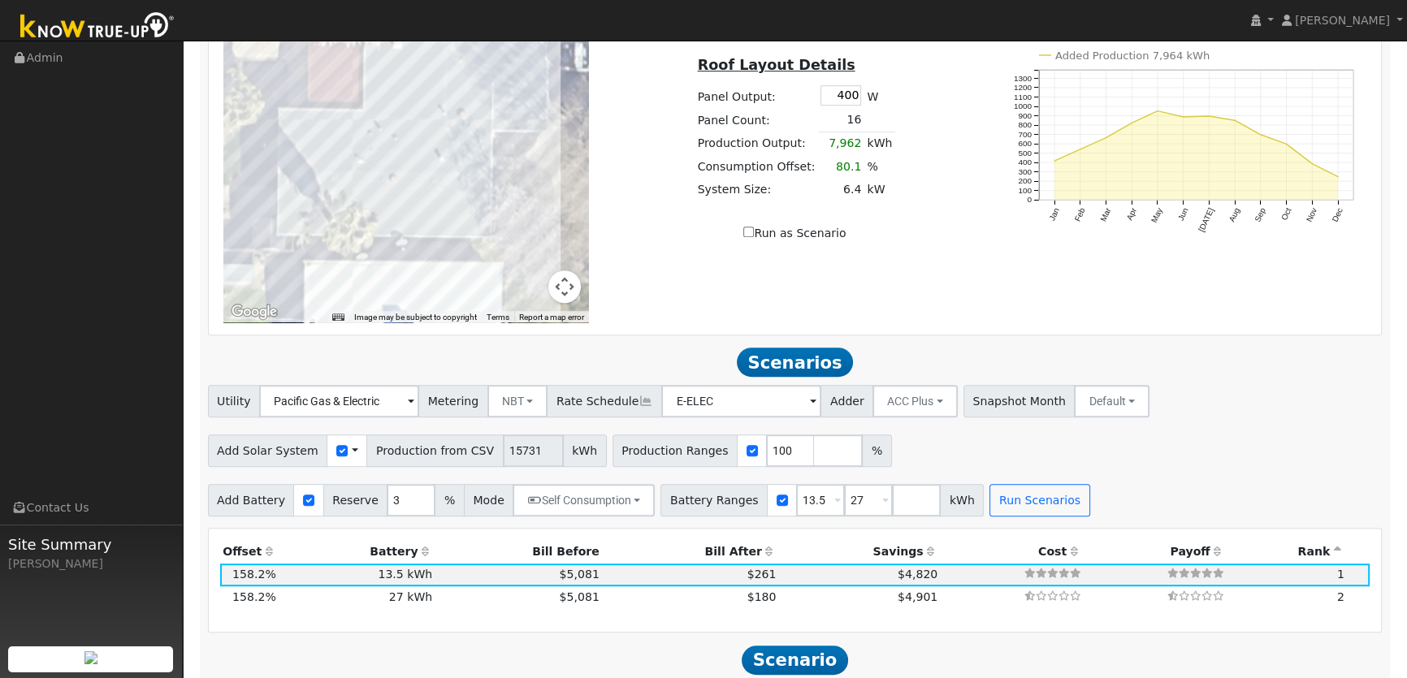
click at [352, 452] on span at bounding box center [355, 451] width 6 height 17
click at [370, 488] on link "Use CSV Data" at bounding box center [396, 479] width 113 height 23
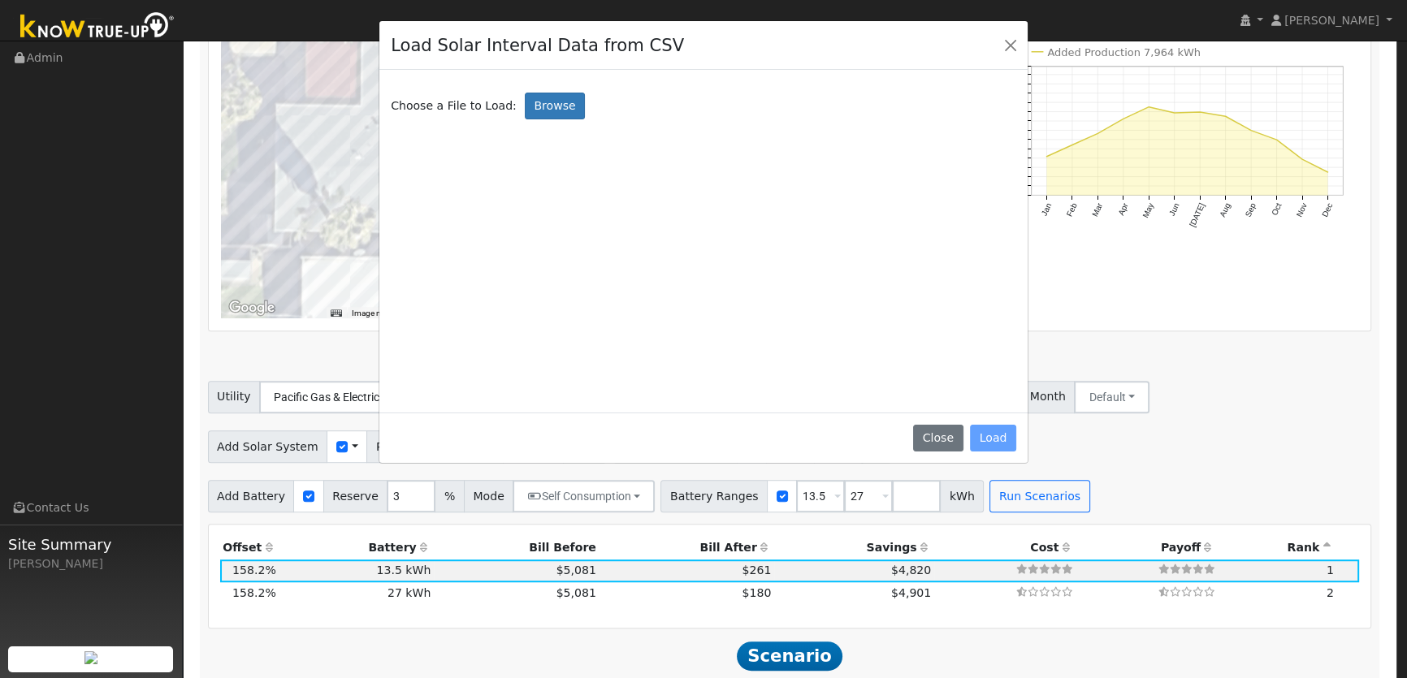
scroll to position [1186, 0]
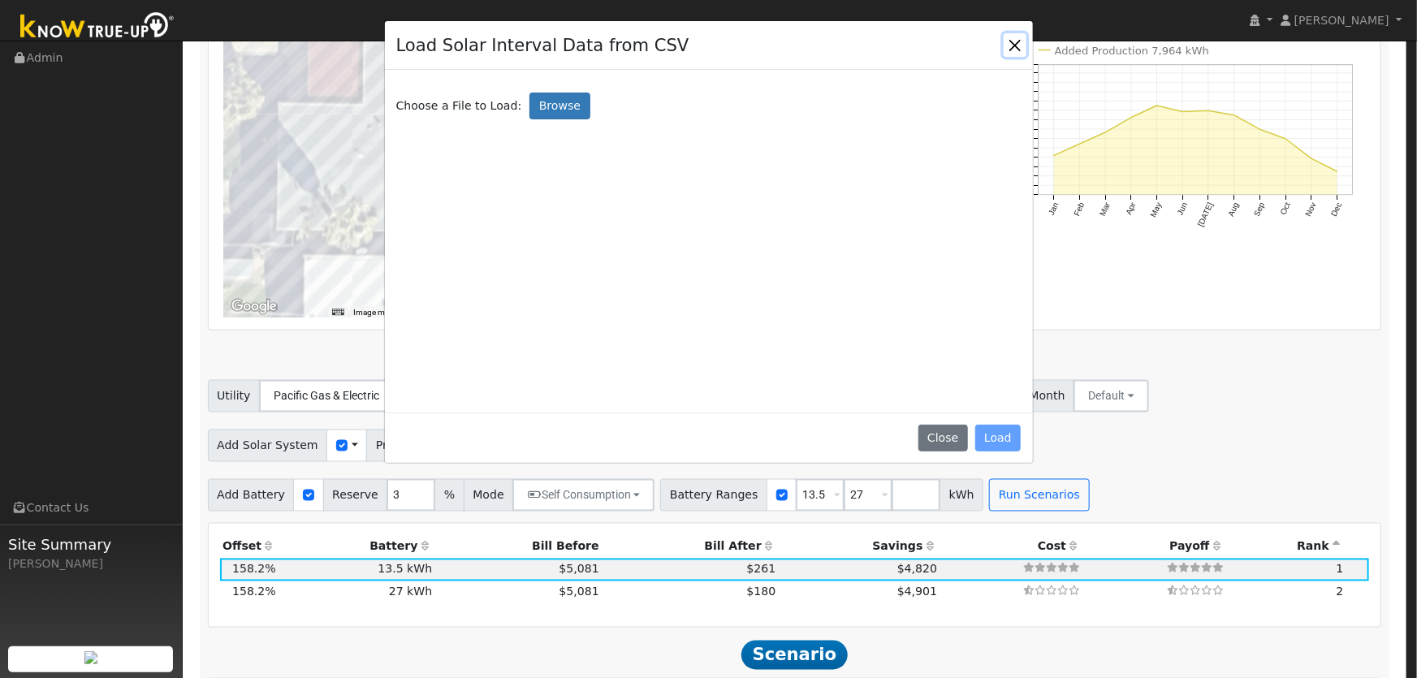
click at [1007, 38] on button "Close" at bounding box center [1015, 44] width 23 height 23
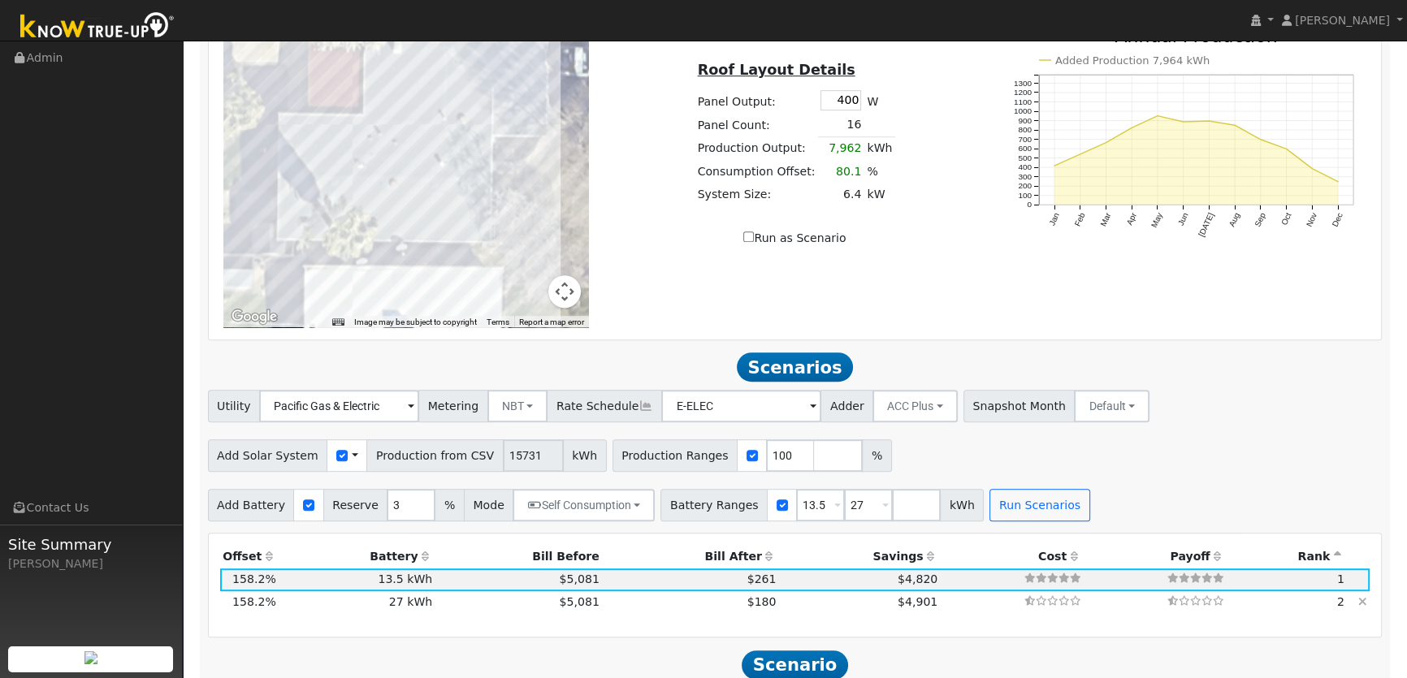
scroll to position [1255, 0]
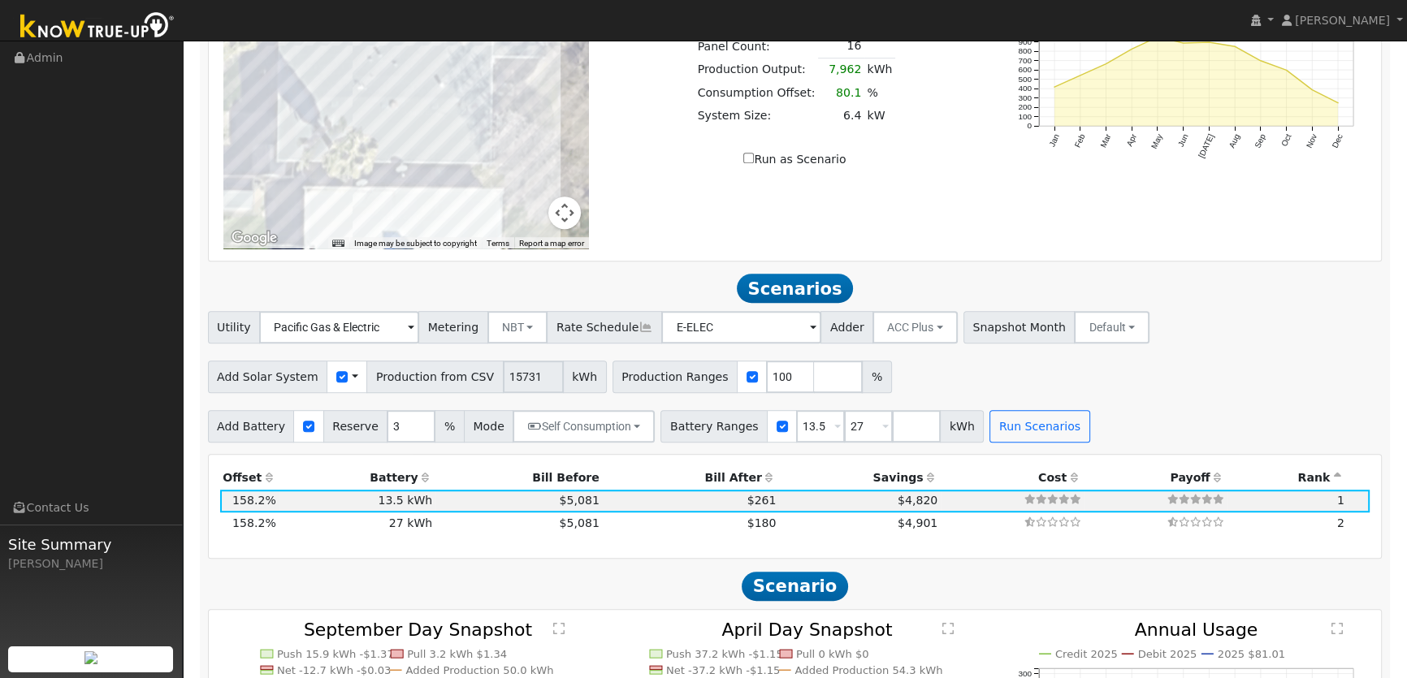
click at [352, 378] on span at bounding box center [355, 377] width 6 height 17
click at [389, 402] on link "Use CSV Data" at bounding box center [396, 405] width 113 height 23
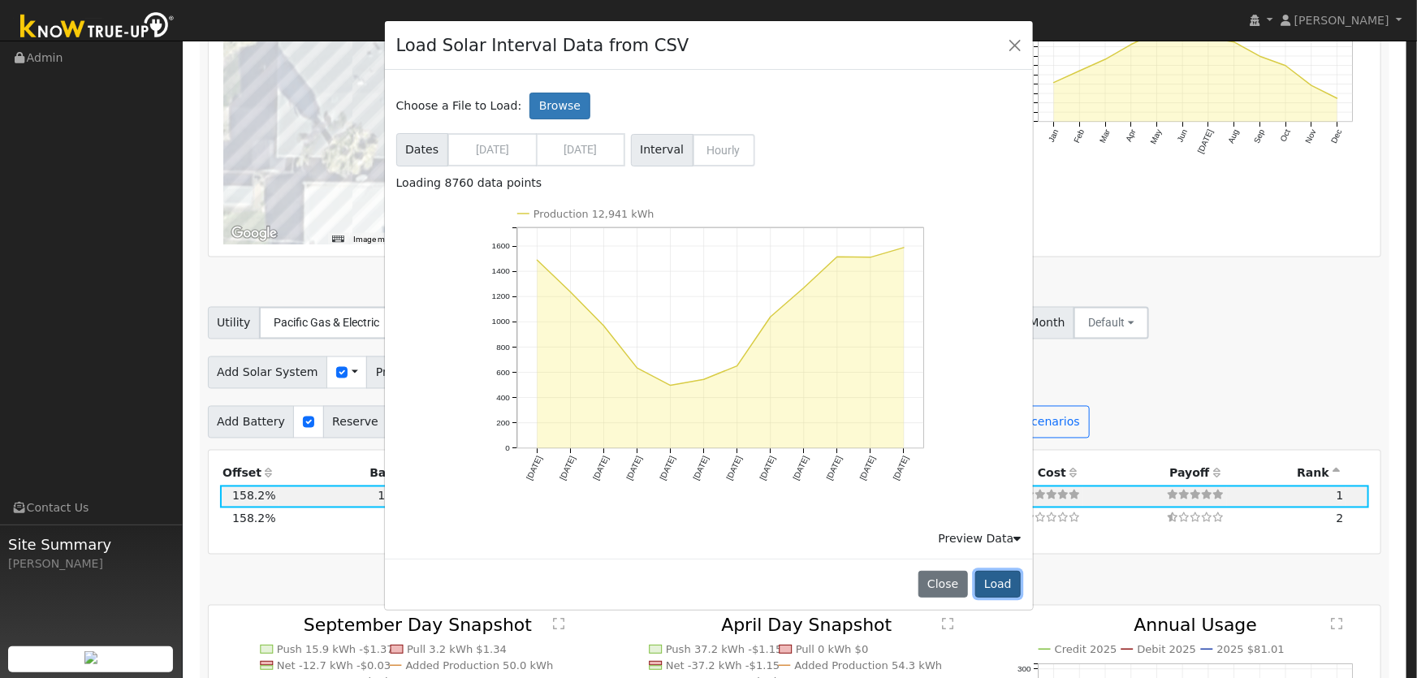
click at [999, 582] on button "Load" at bounding box center [998, 585] width 46 height 28
type input "12941"
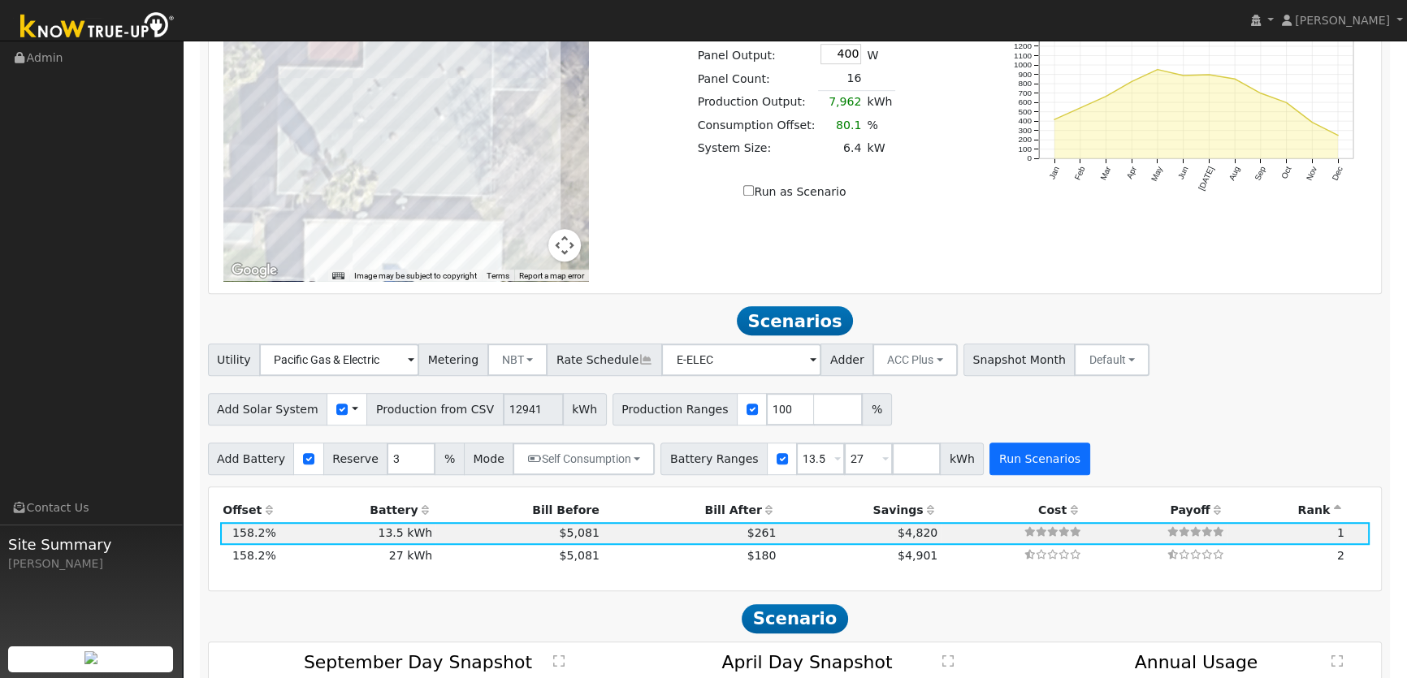
scroll to position [1255, 0]
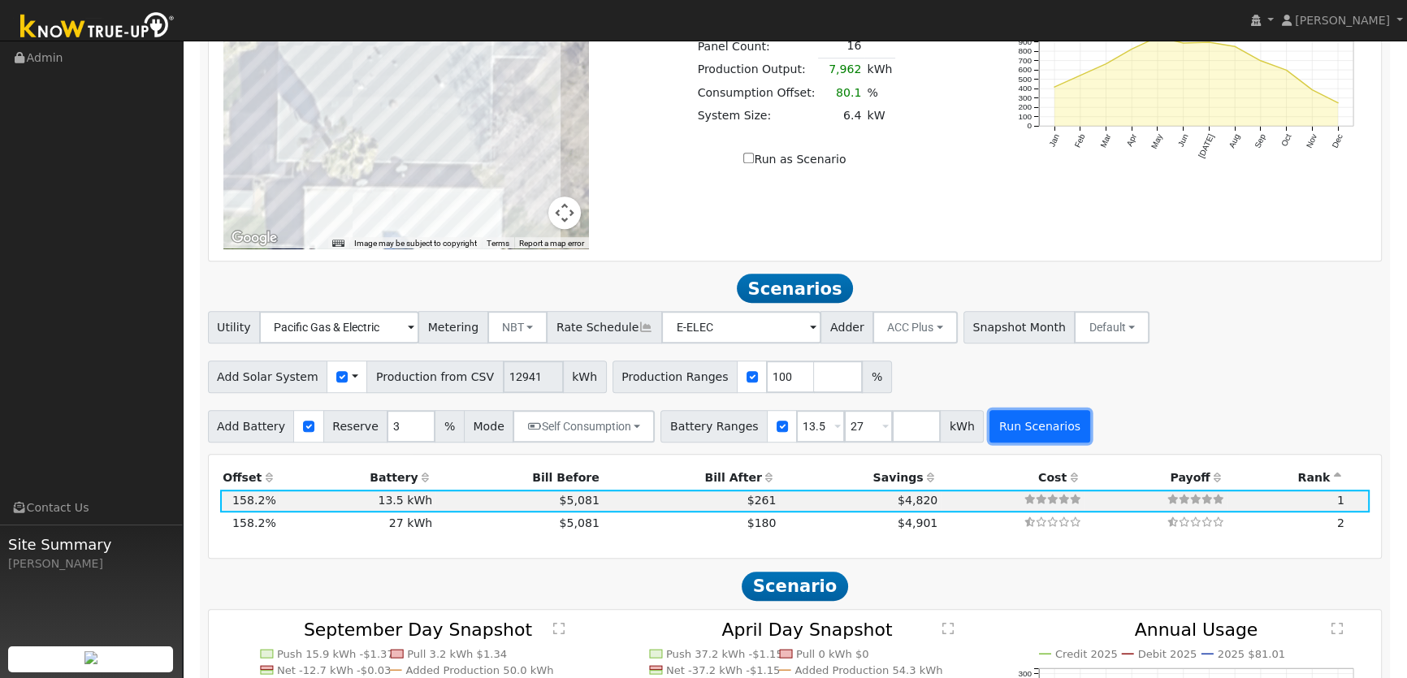
click at [1010, 430] on button "Run Scenarios" at bounding box center [1039, 426] width 100 height 32
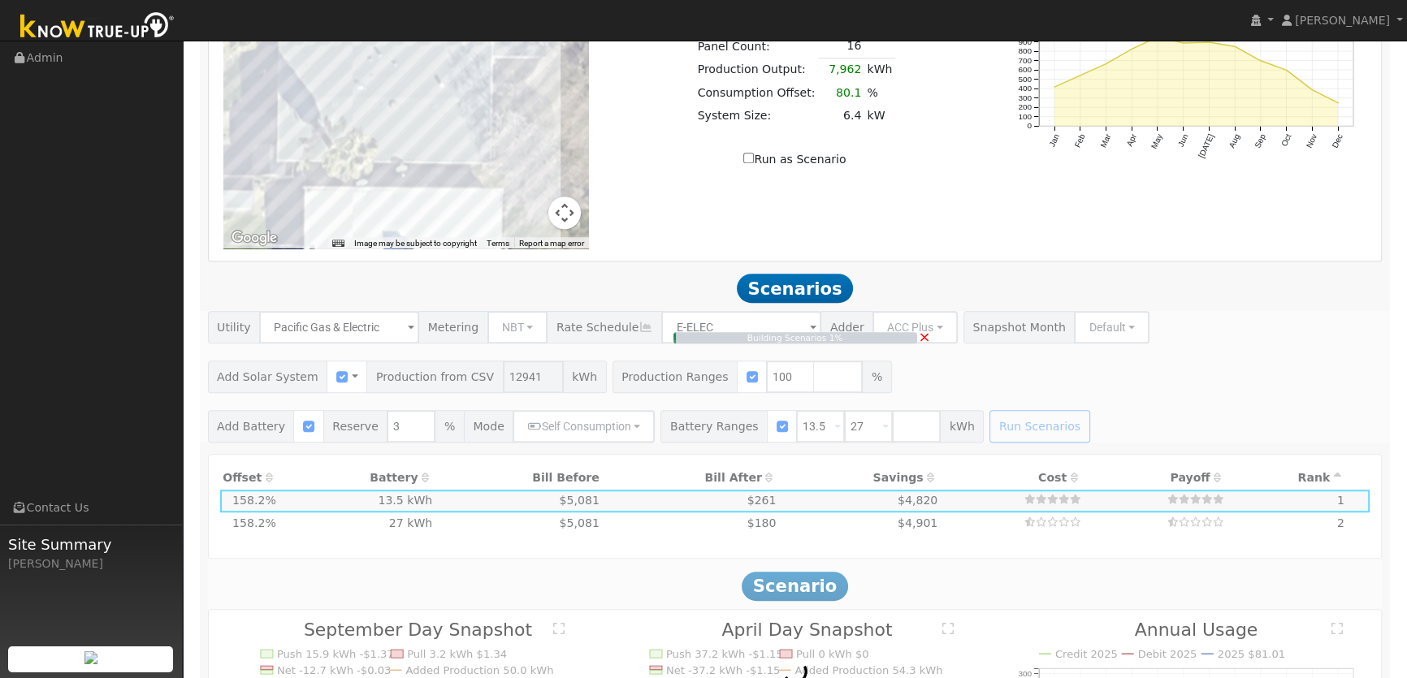
type input "8.6"
type input "$30,196"
type input "$13,919"
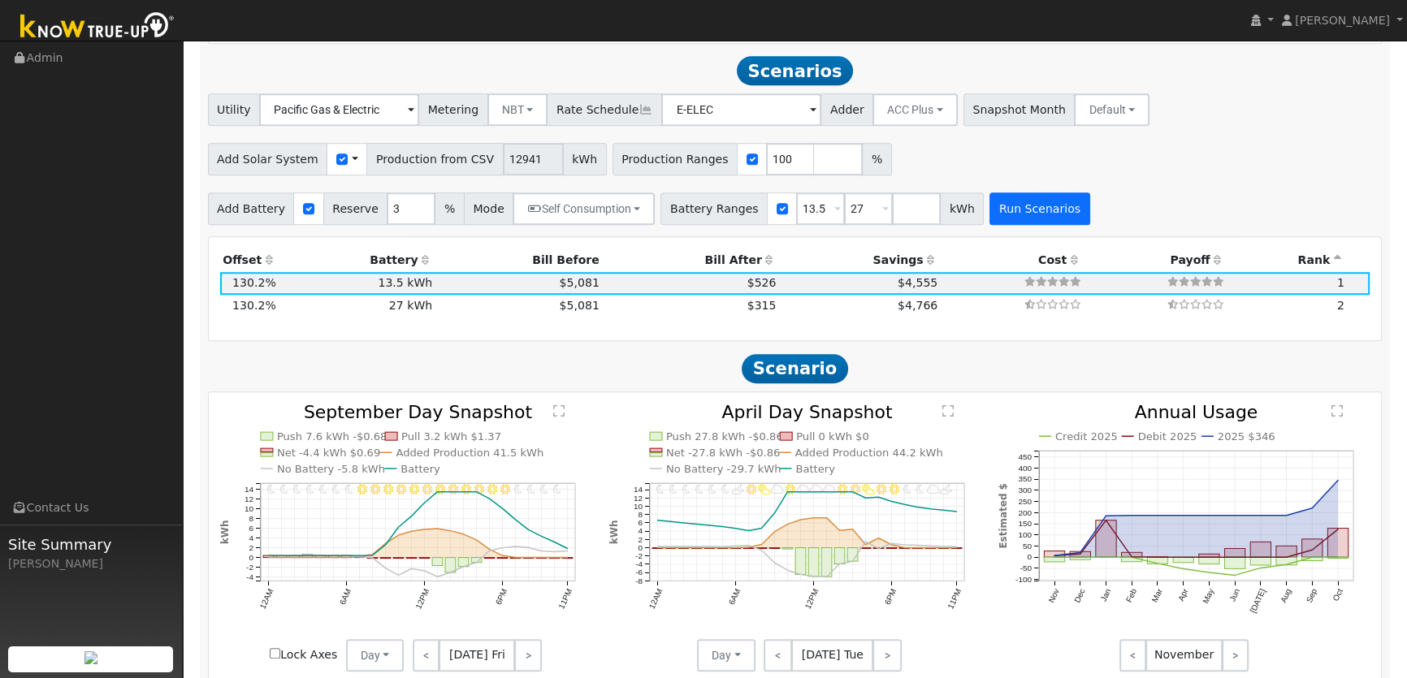
scroll to position [1478, 0]
